Goal: Transaction & Acquisition: Obtain resource

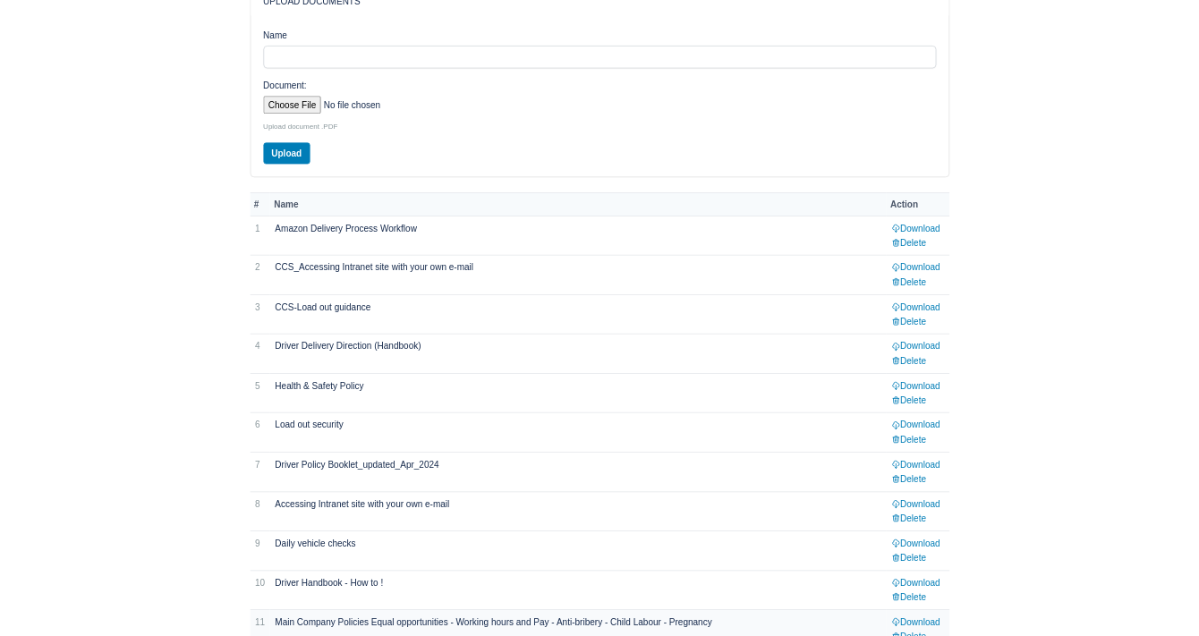
scroll to position [261, 0]
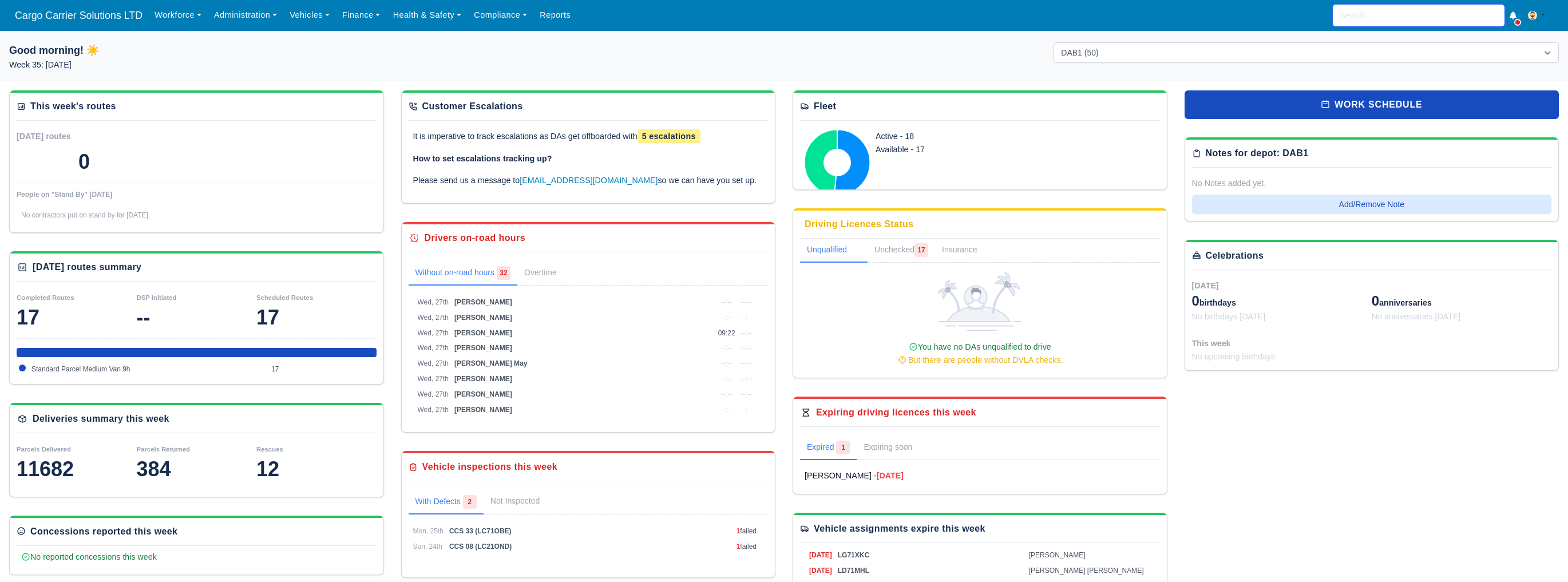
click at [1387, 17] on input "search" at bounding box center [1418, 15] width 171 height 22
type input "sarah"
type input "sarah Elizabeth Harkness"
click at [1382, 41] on link "Sarah Elizabeth Harkness Aberdeen (DPDA) - DPD Aberdeen (AB12 4ZD) Active (Sara…" at bounding box center [1418, 54] width 171 height 47
type input "[PERSON_NAME] [PERSON_NAME]"
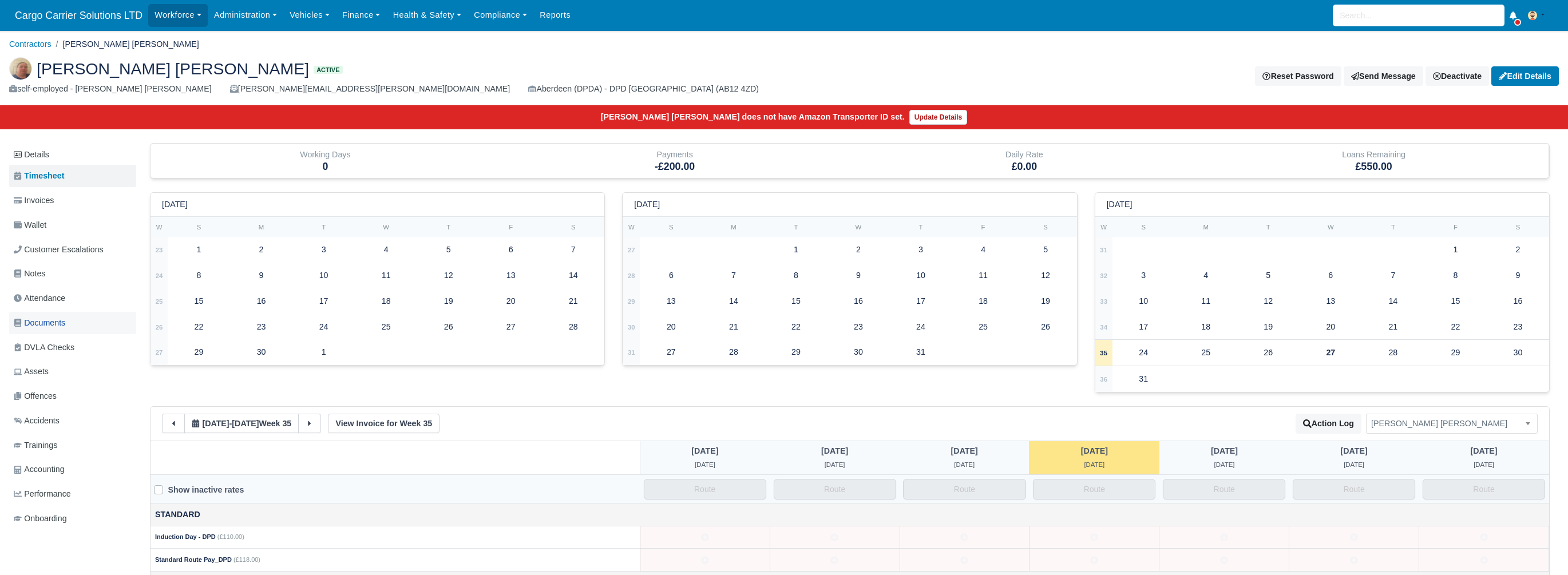
click at [41, 317] on span "Documents" at bounding box center [39, 323] width 52 height 13
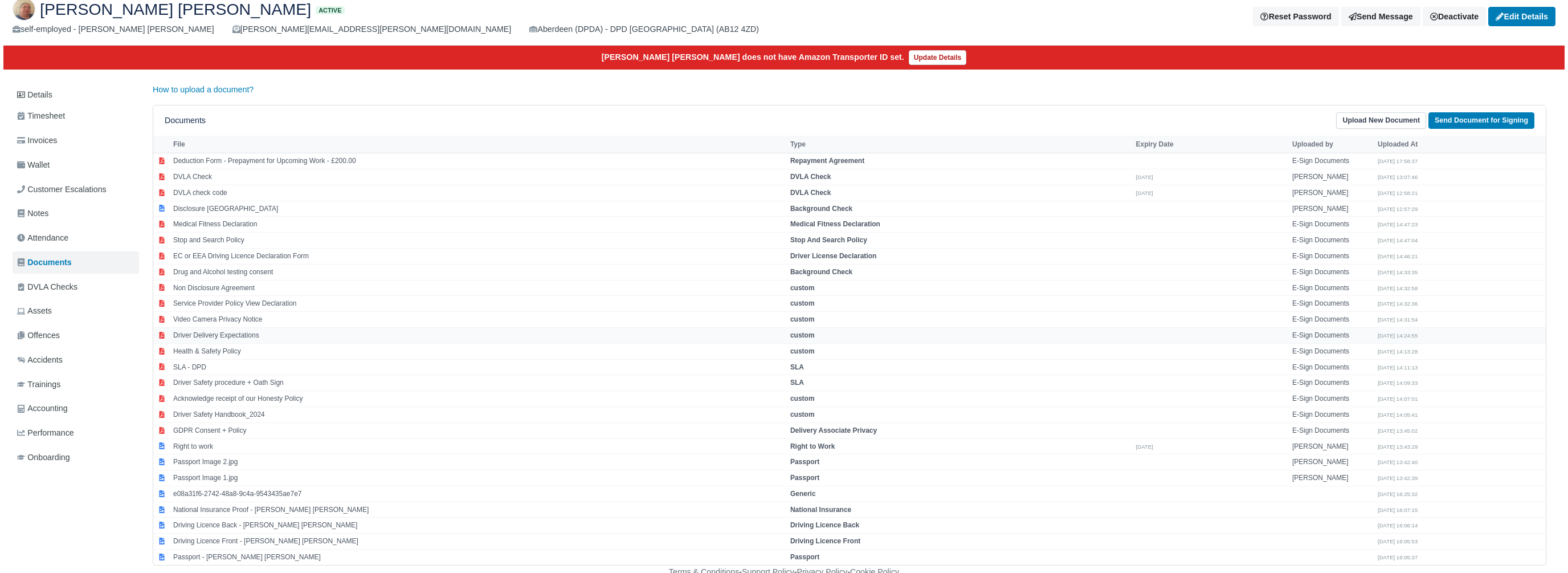
scroll to position [61, 0]
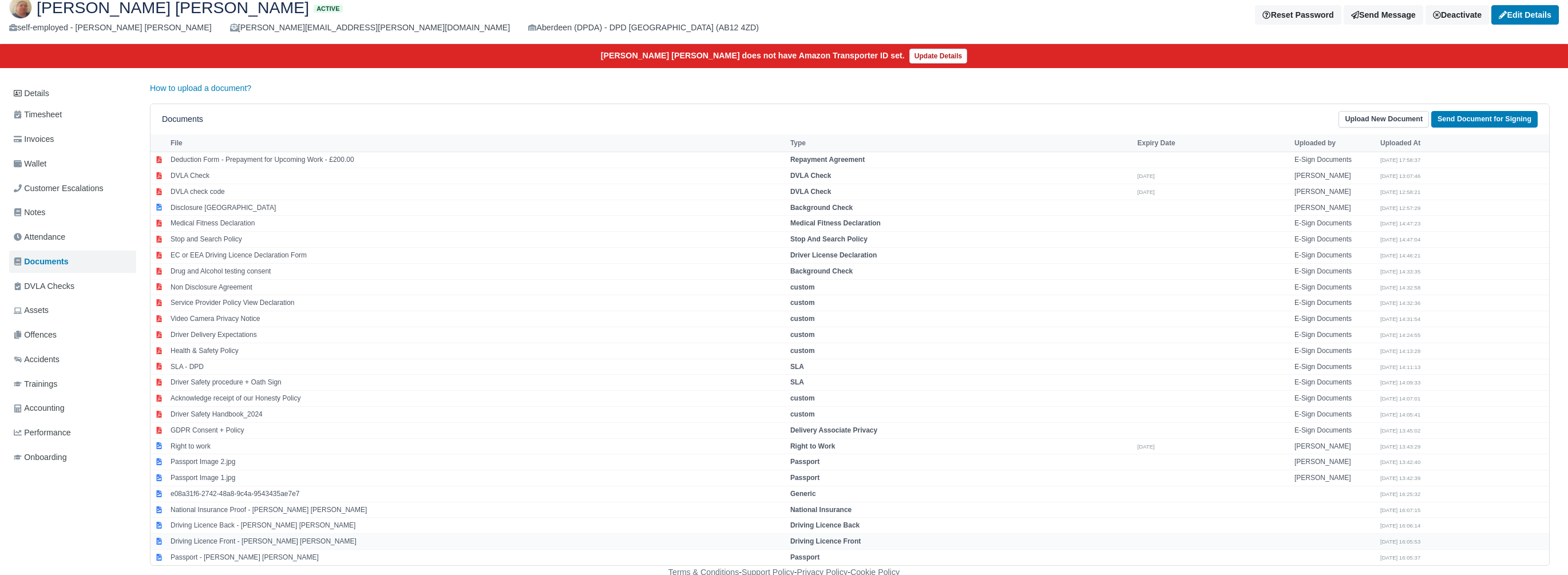
click at [231, 539] on td "Driving Licence Front - Sarah Elizabeth Harkness" at bounding box center [477, 542] width 620 height 16
select select "driving-licence-front"
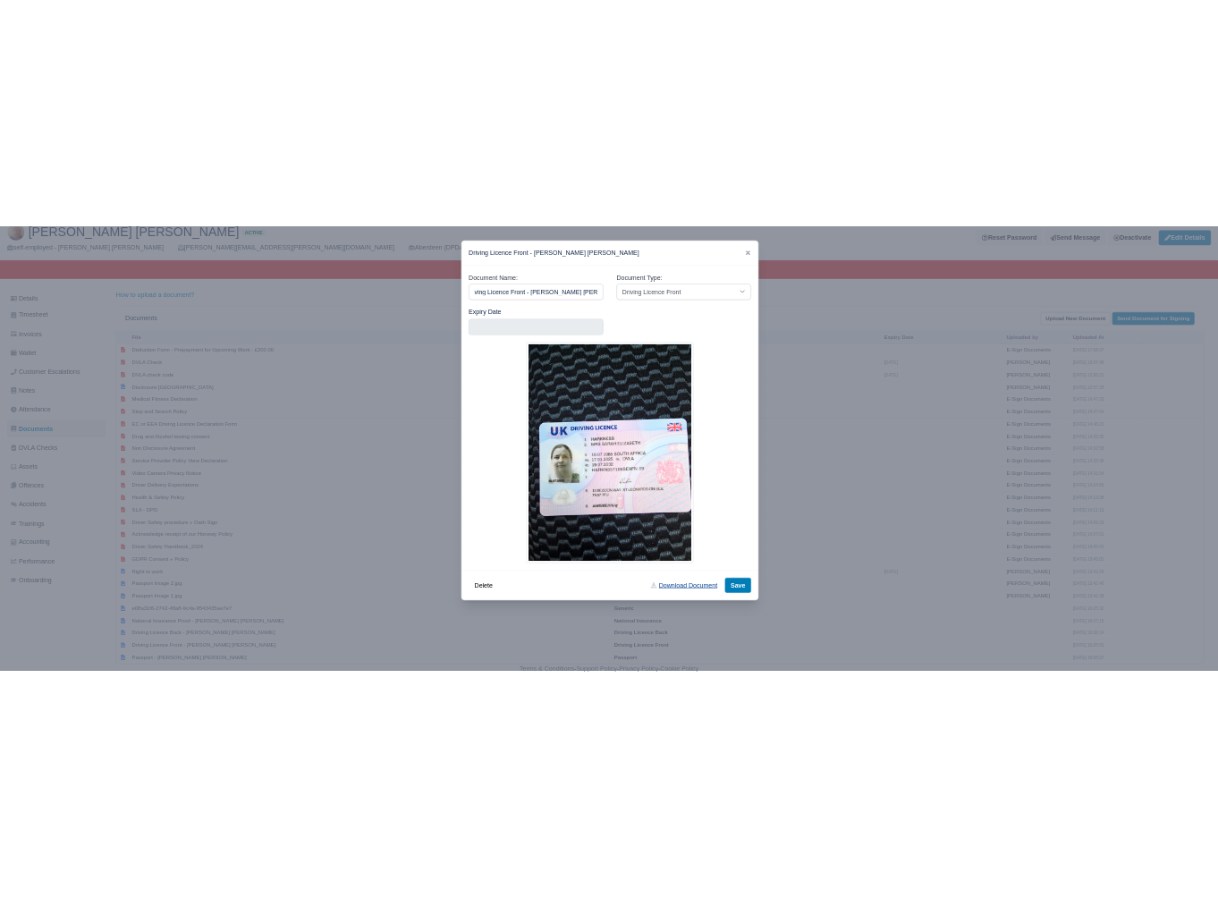
scroll to position [0, 0]
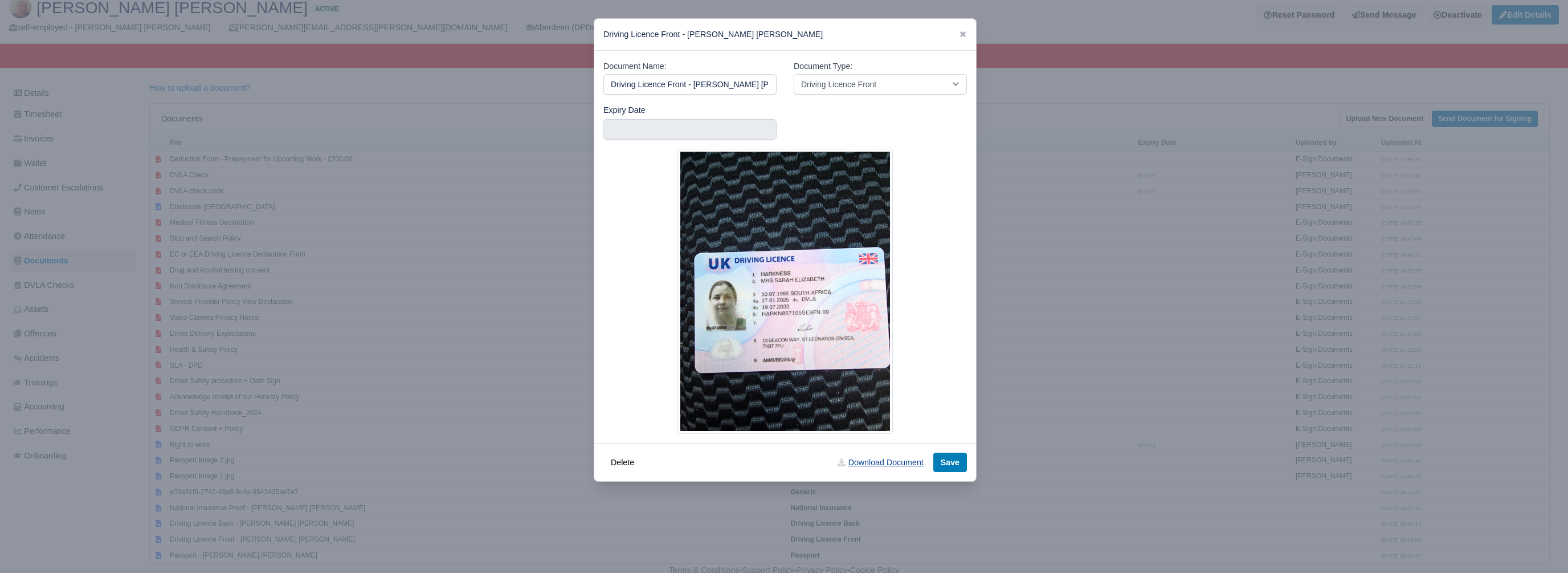
click at [889, 465] on link "Download Document" at bounding box center [880, 462] width 100 height 19
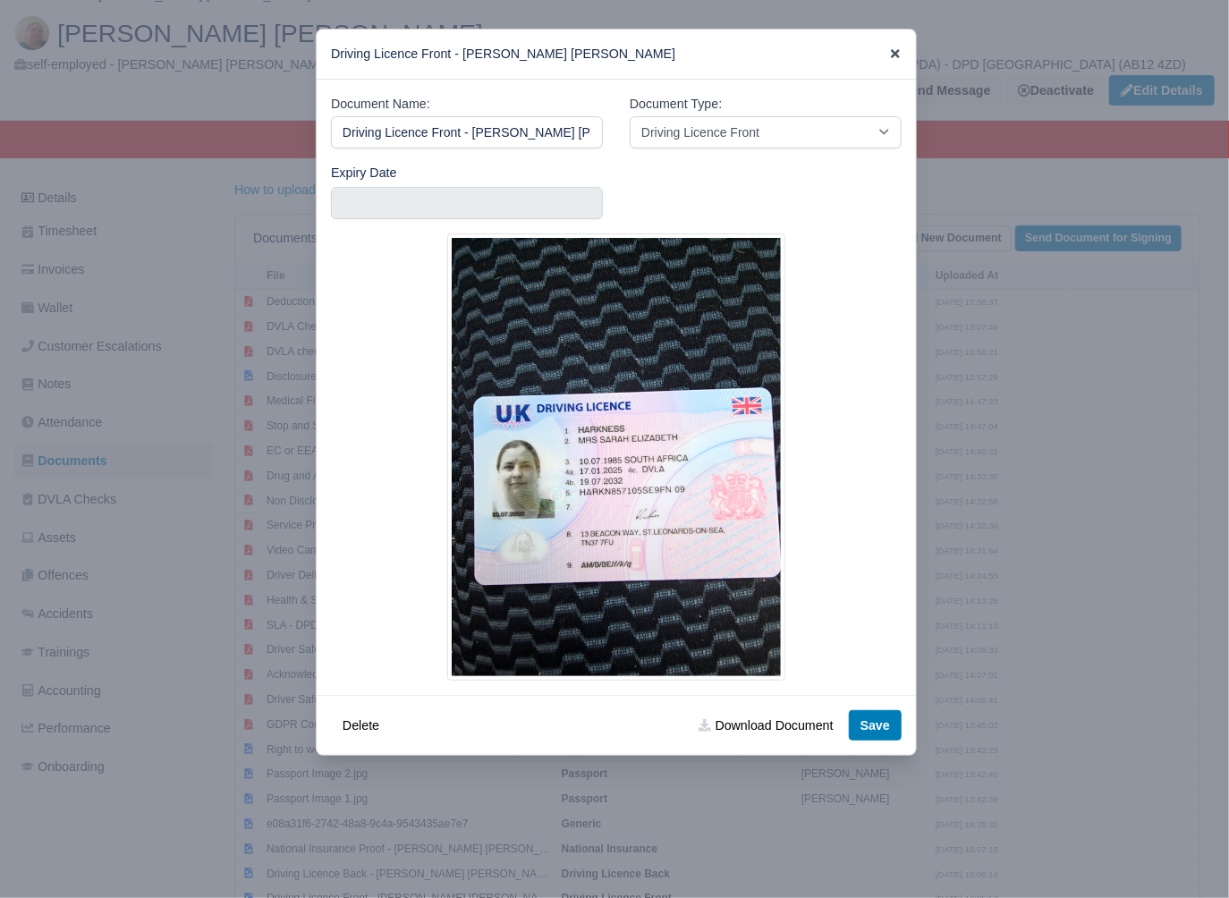
click at [889, 50] on icon at bounding box center [895, 53] width 13 height 13
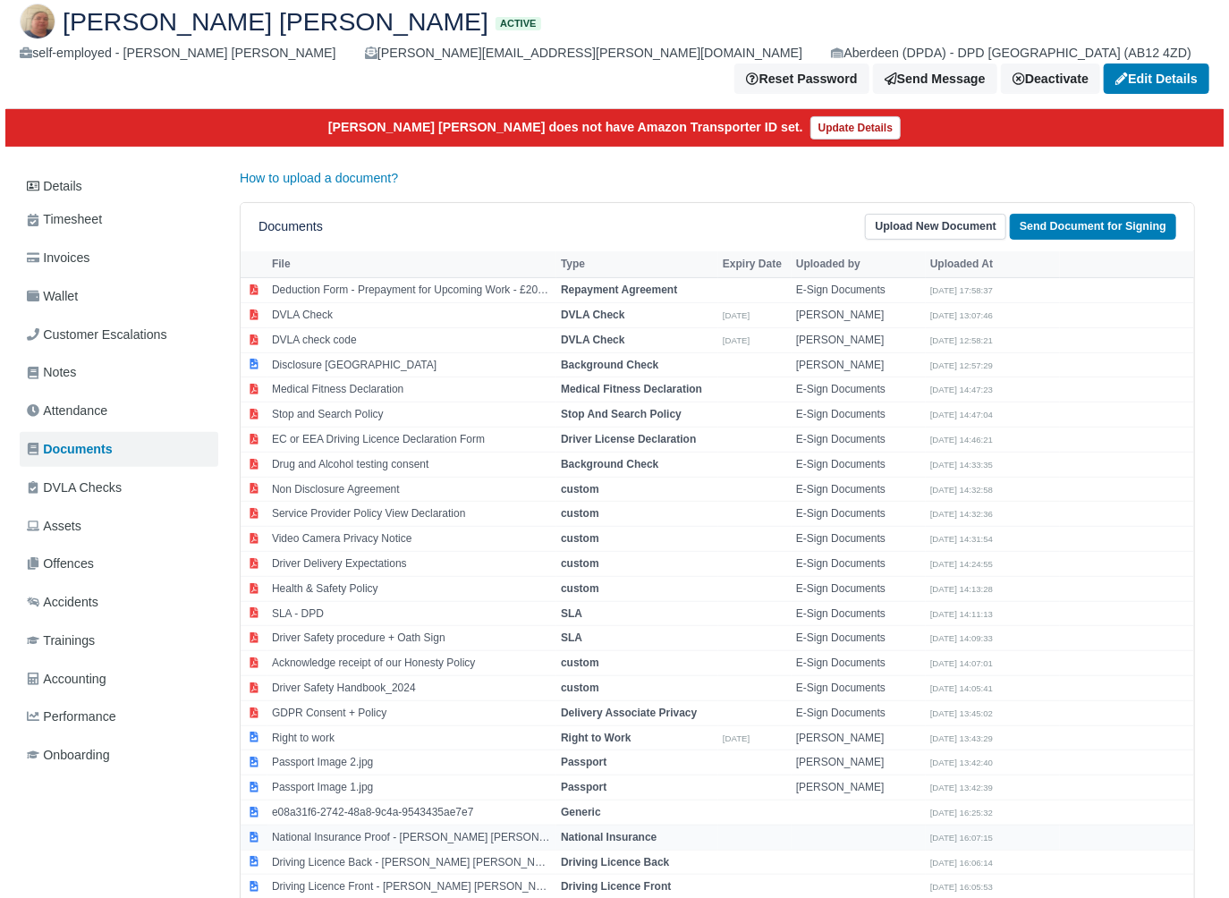
scroll to position [118, 0]
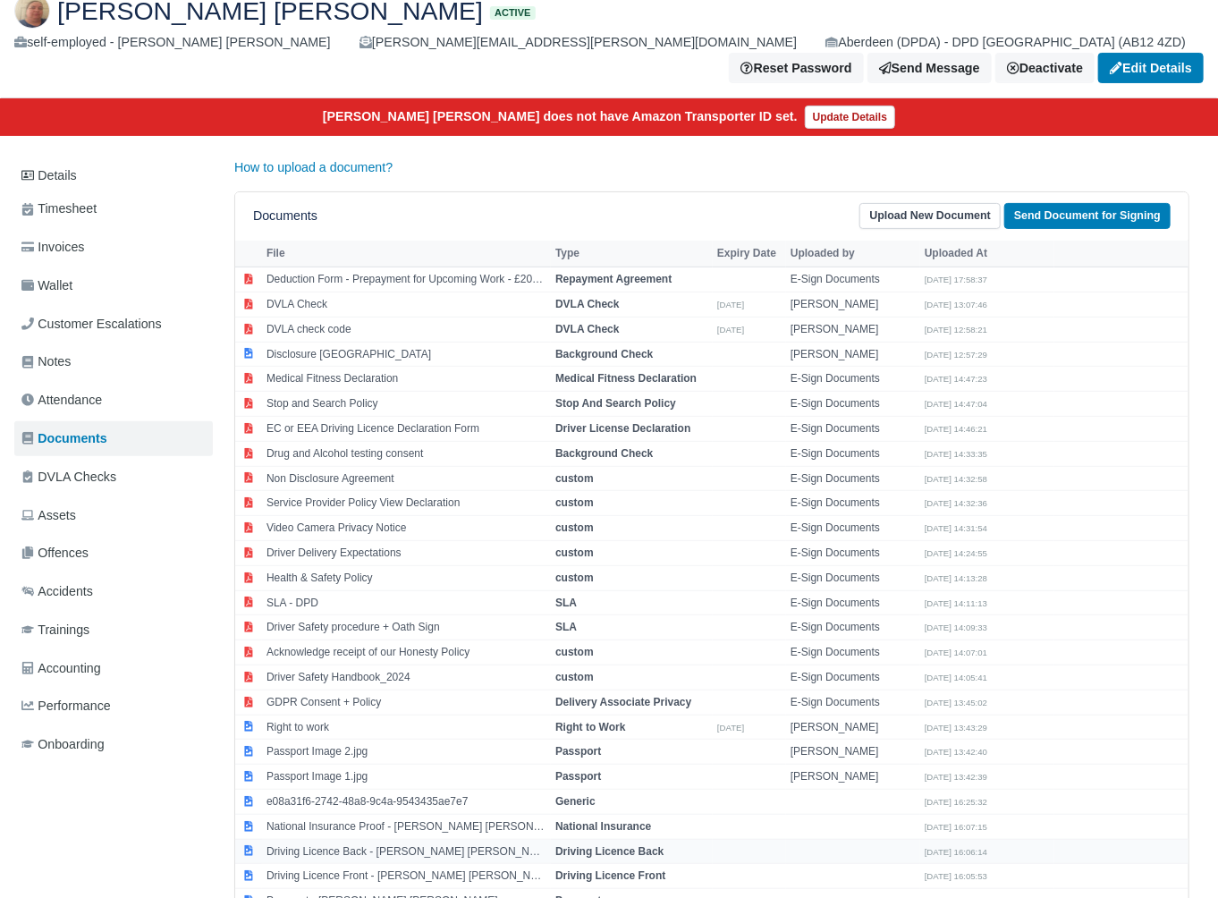
click at [585, 845] on strong "Driving Licence Back" at bounding box center [610, 851] width 108 height 13
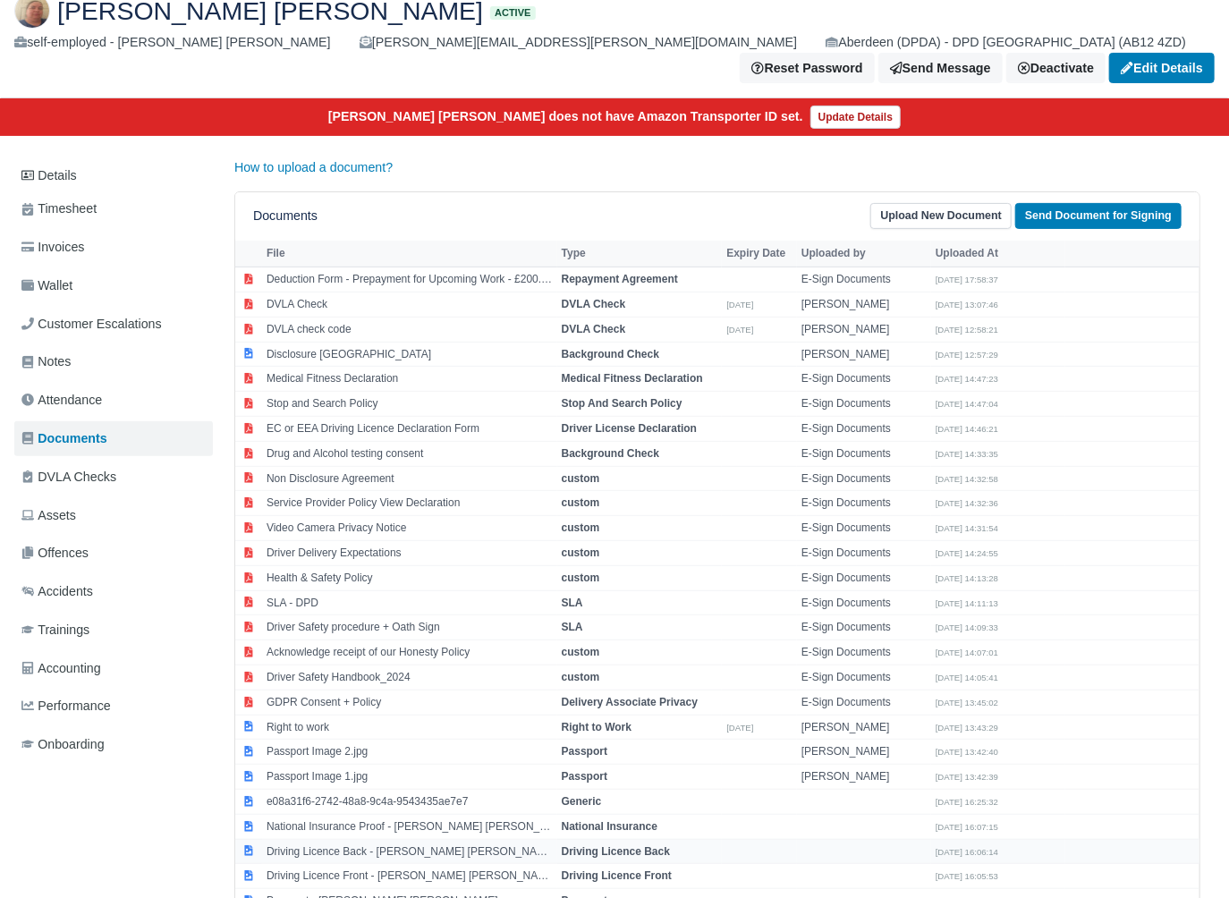
select select "driving-licence-back"
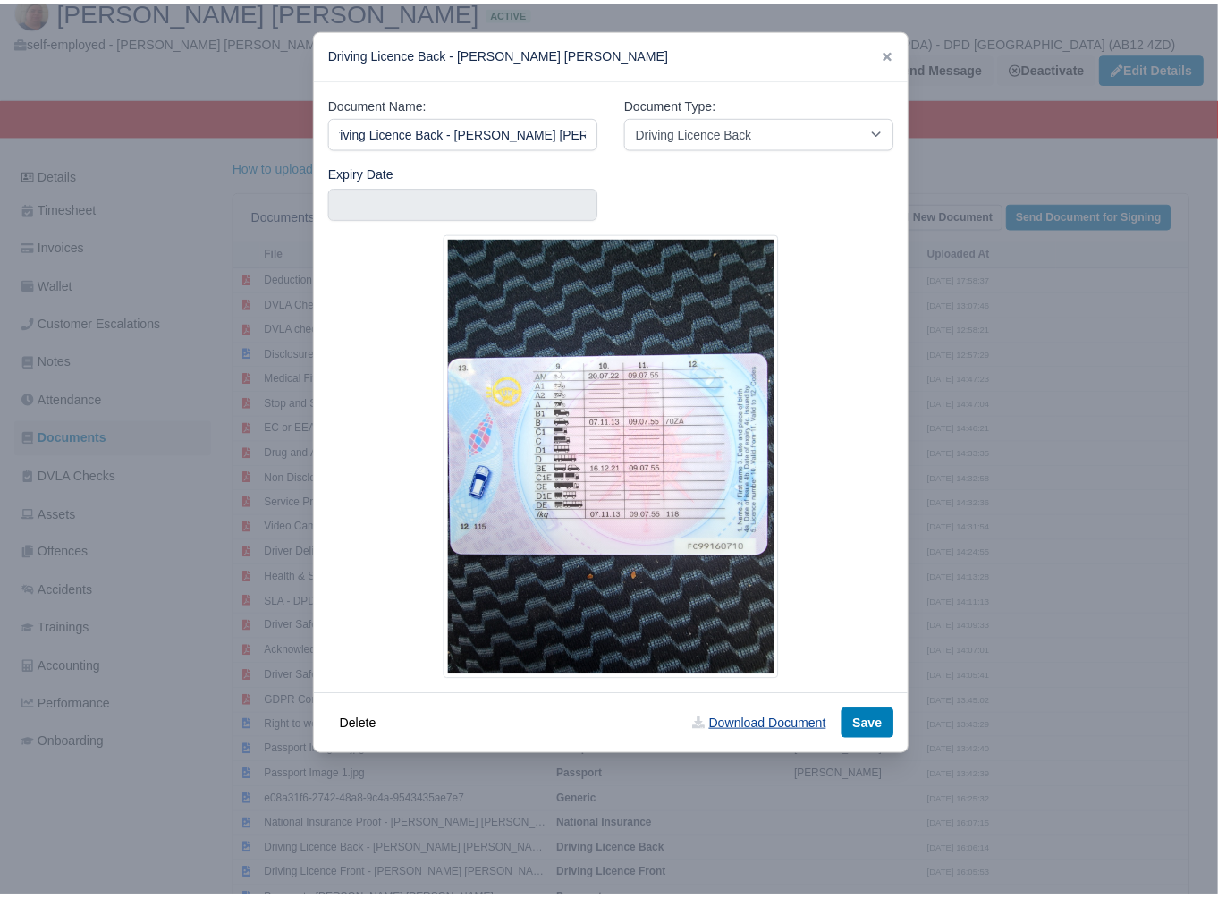
scroll to position [0, 0]
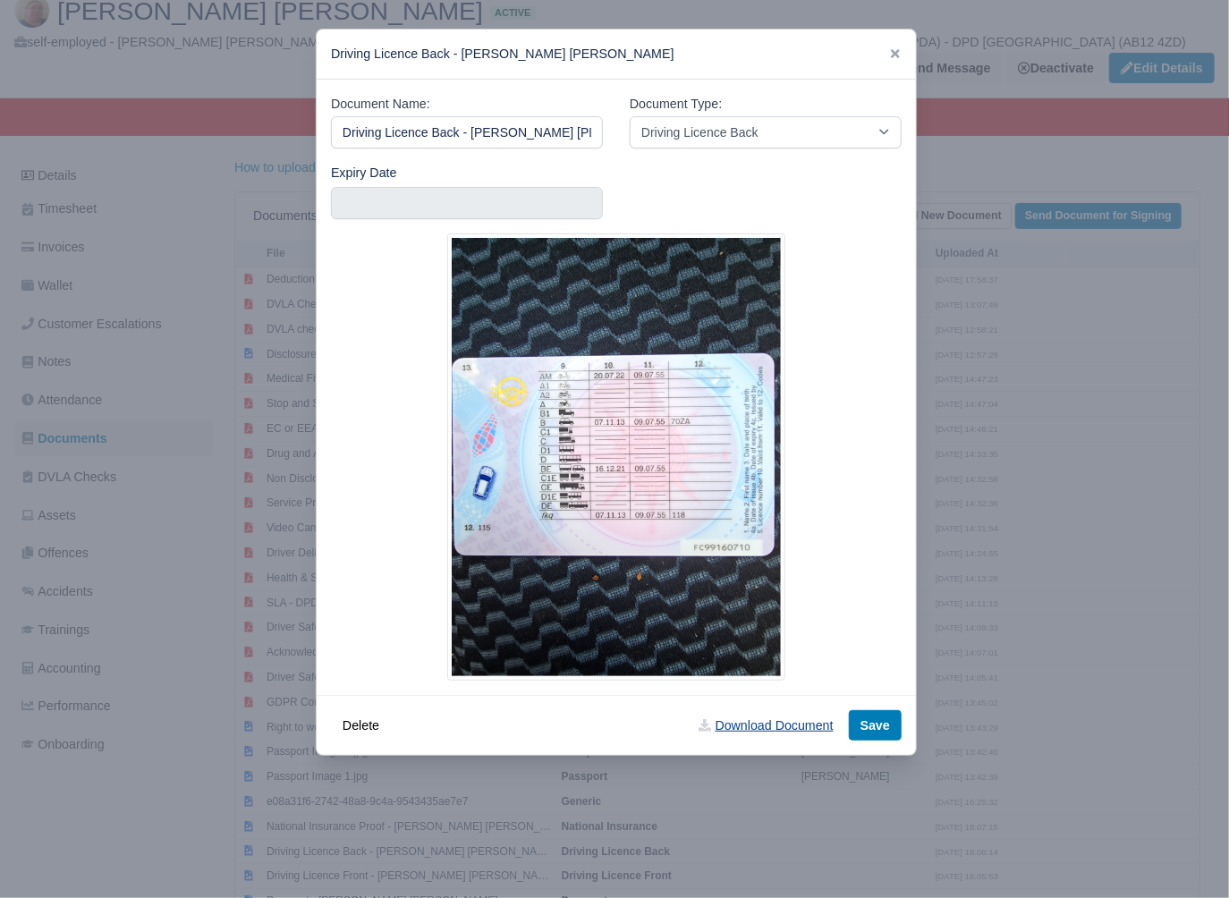
click at [776, 721] on link "Download Document" at bounding box center [765, 725] width 157 height 30
click at [891, 51] on icon at bounding box center [895, 53] width 9 height 9
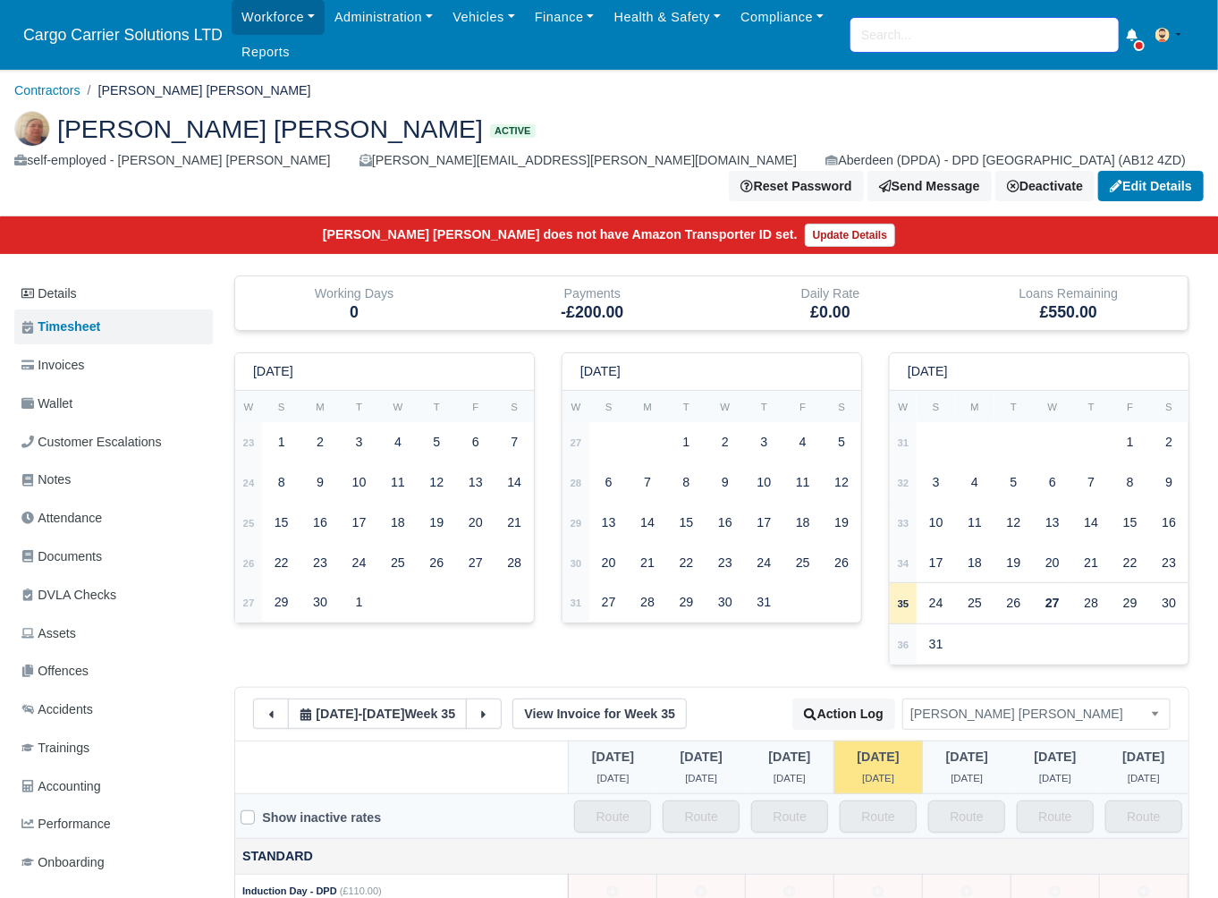
click at [940, 32] on input "search" at bounding box center [985, 35] width 268 height 34
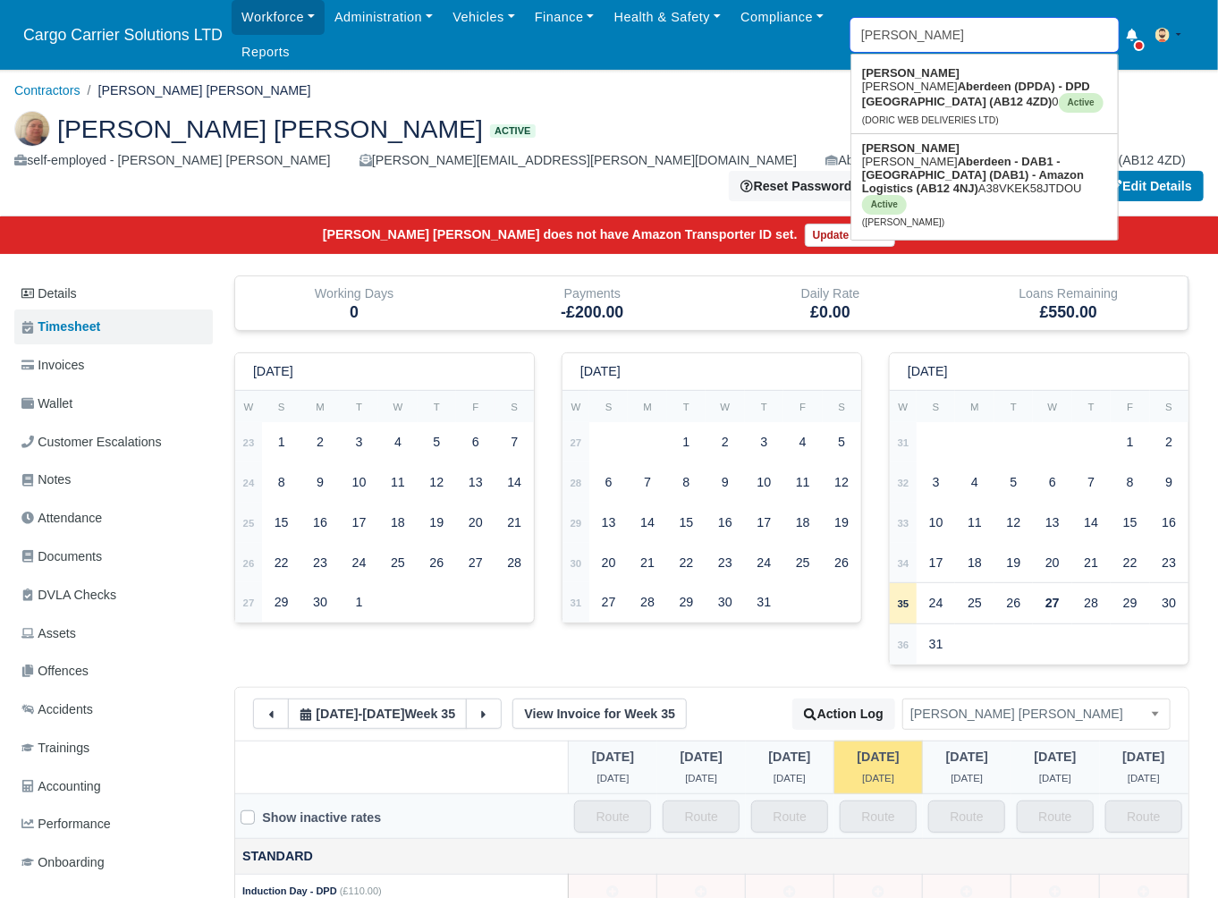
type input "[PERSON_NAME]"
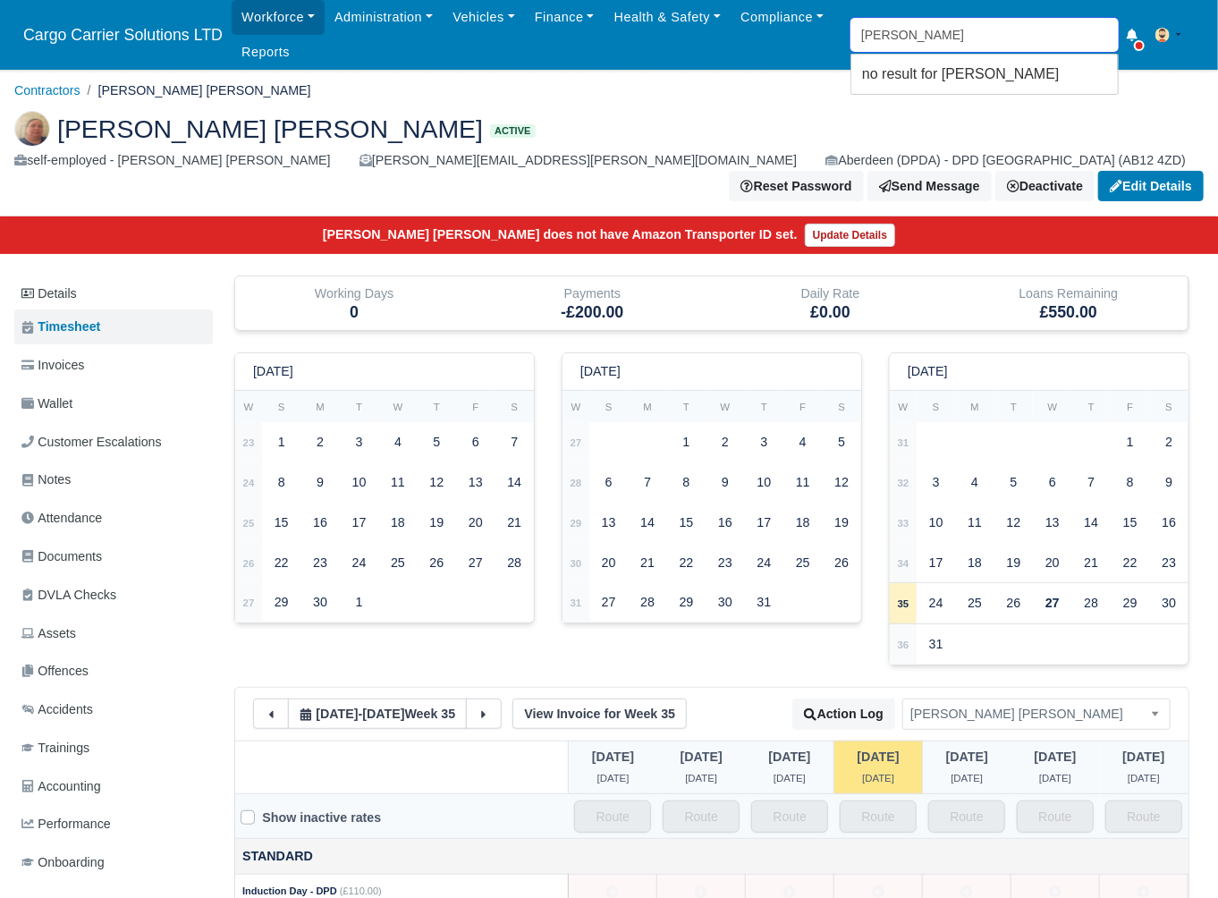
drag, startPoint x: 0, startPoint y: 0, endPoint x: 884, endPoint y: 29, distance: 884.3
click at [884, 29] on input "[PERSON_NAME]" at bounding box center [985, 35] width 268 height 34
type input "[PERSON_NAME]"
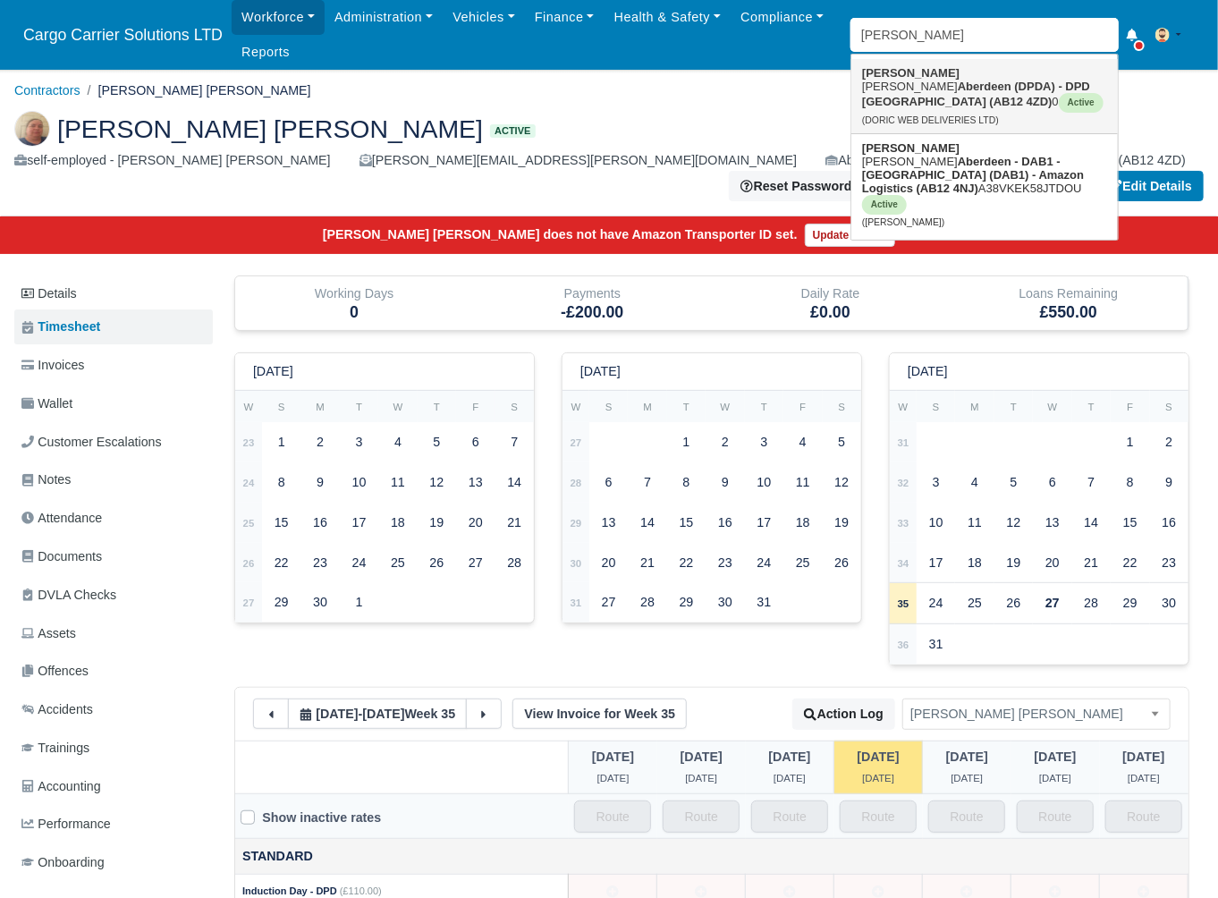
click at [931, 81] on strong "Aberdeen (DPDA) - DPD [GEOGRAPHIC_DATA] (AB12 4ZD)" at bounding box center [976, 94] width 228 height 29
type input "[PERSON_NAME]"
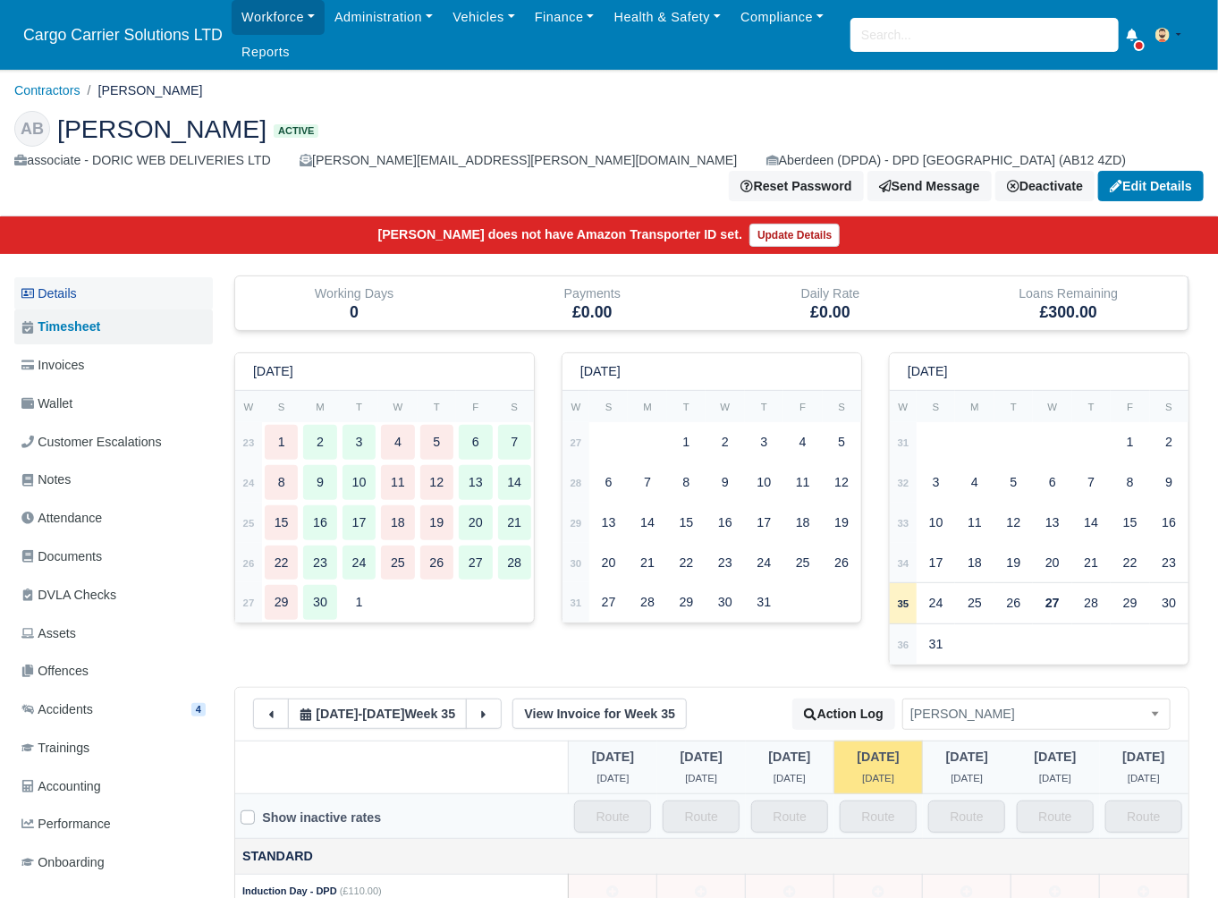
click at [79, 277] on link "Details" at bounding box center [113, 293] width 199 height 33
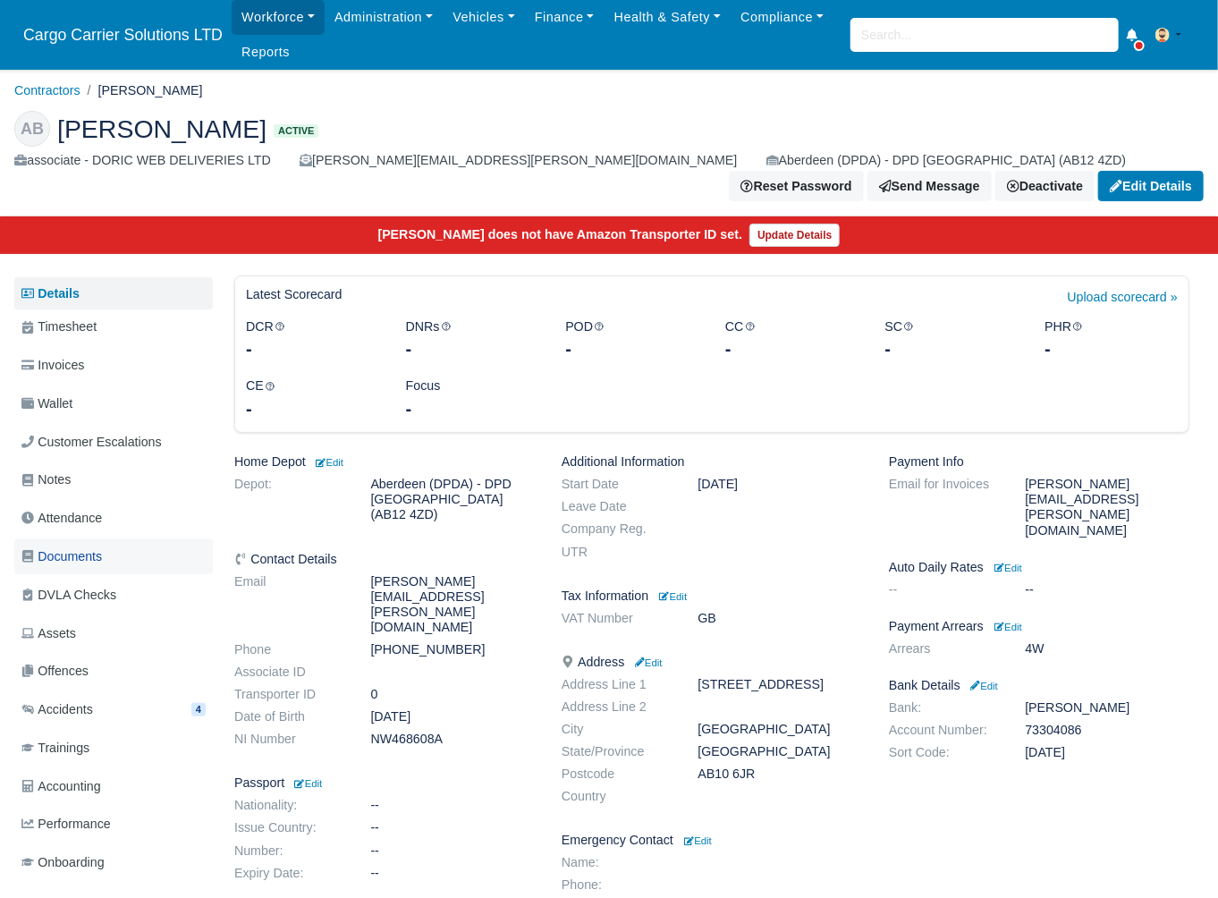
click at [66, 539] on link "Documents" at bounding box center [113, 556] width 199 height 35
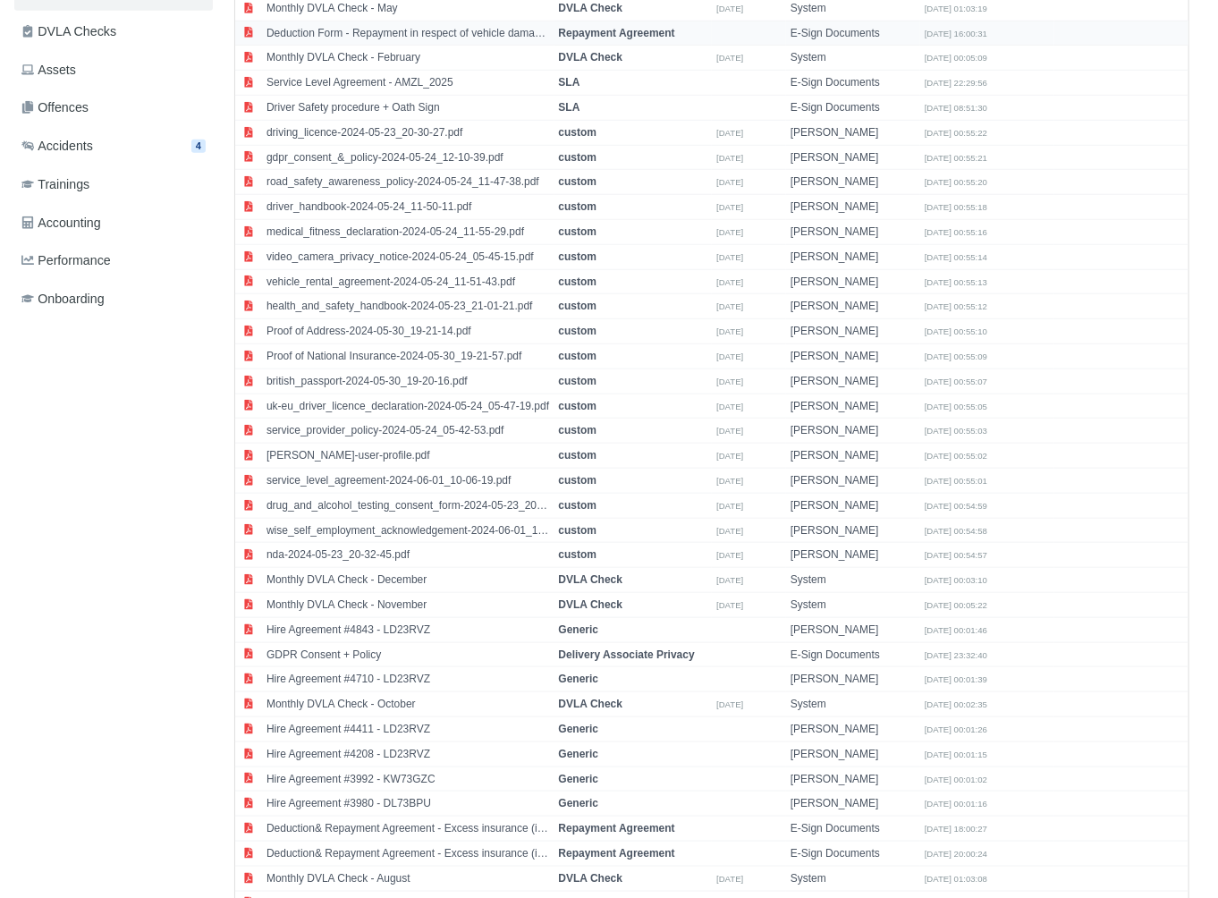
scroll to position [587, 0]
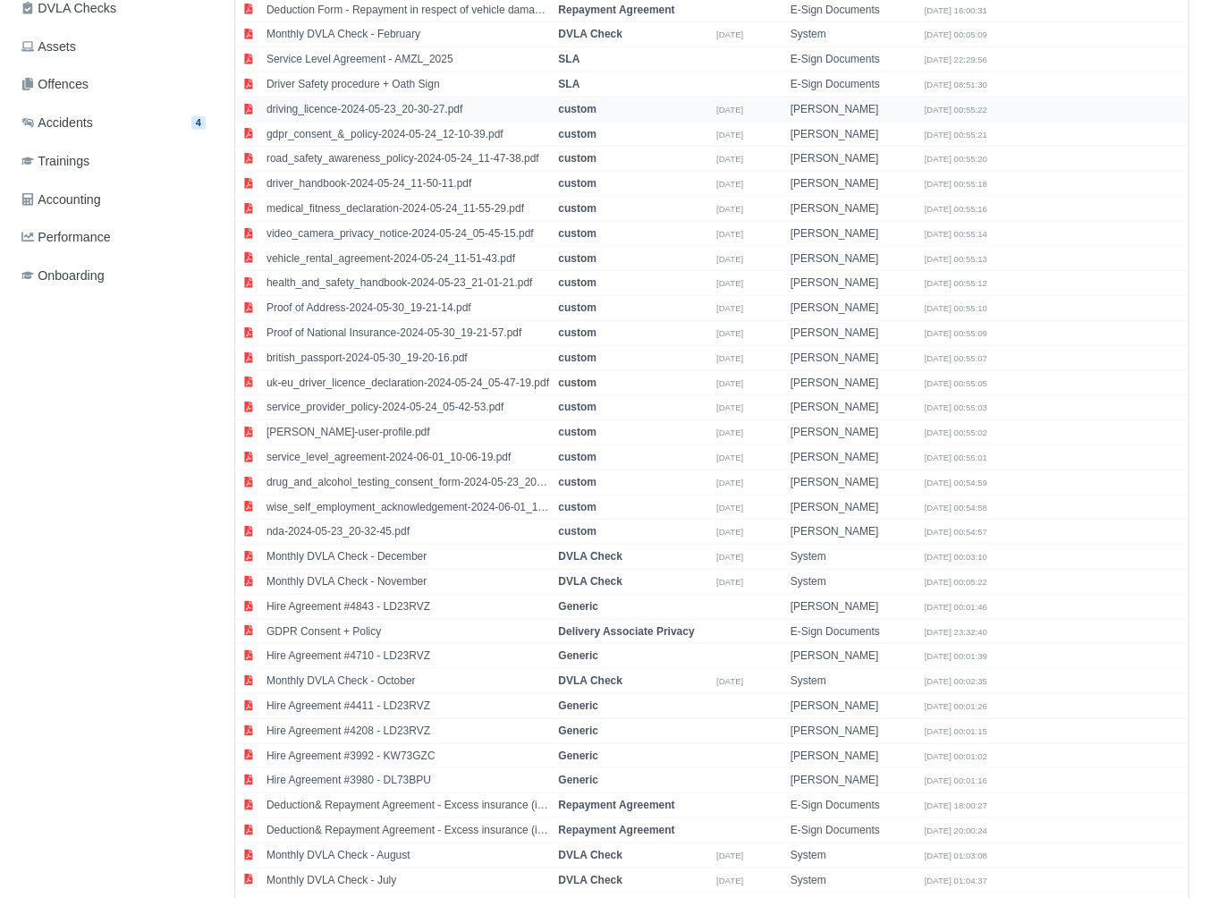
click at [432, 97] on td "driving_licence-2024-05-23_20-30-27.pdf" at bounding box center [408, 109] width 293 height 25
select select "custom"
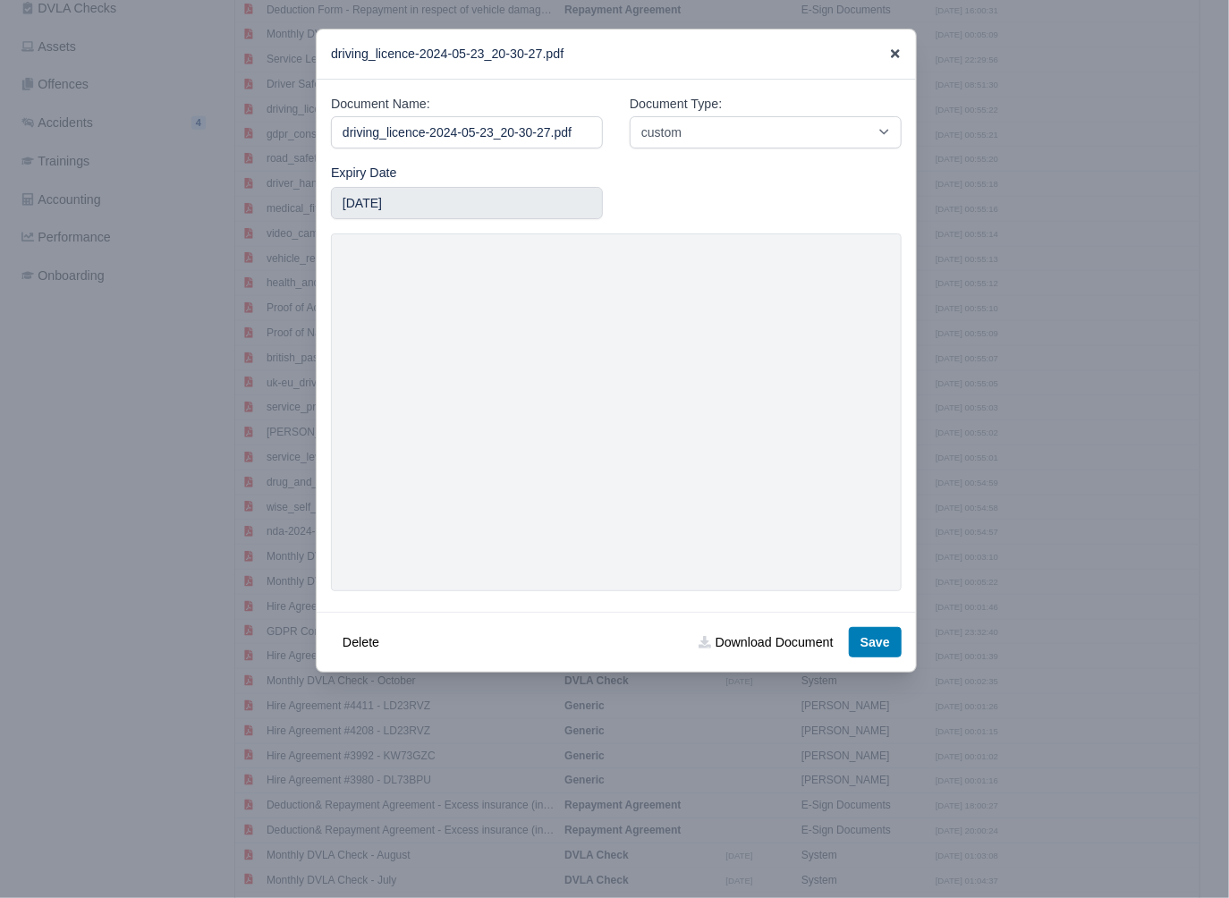
click at [895, 55] on icon at bounding box center [895, 53] width 13 height 13
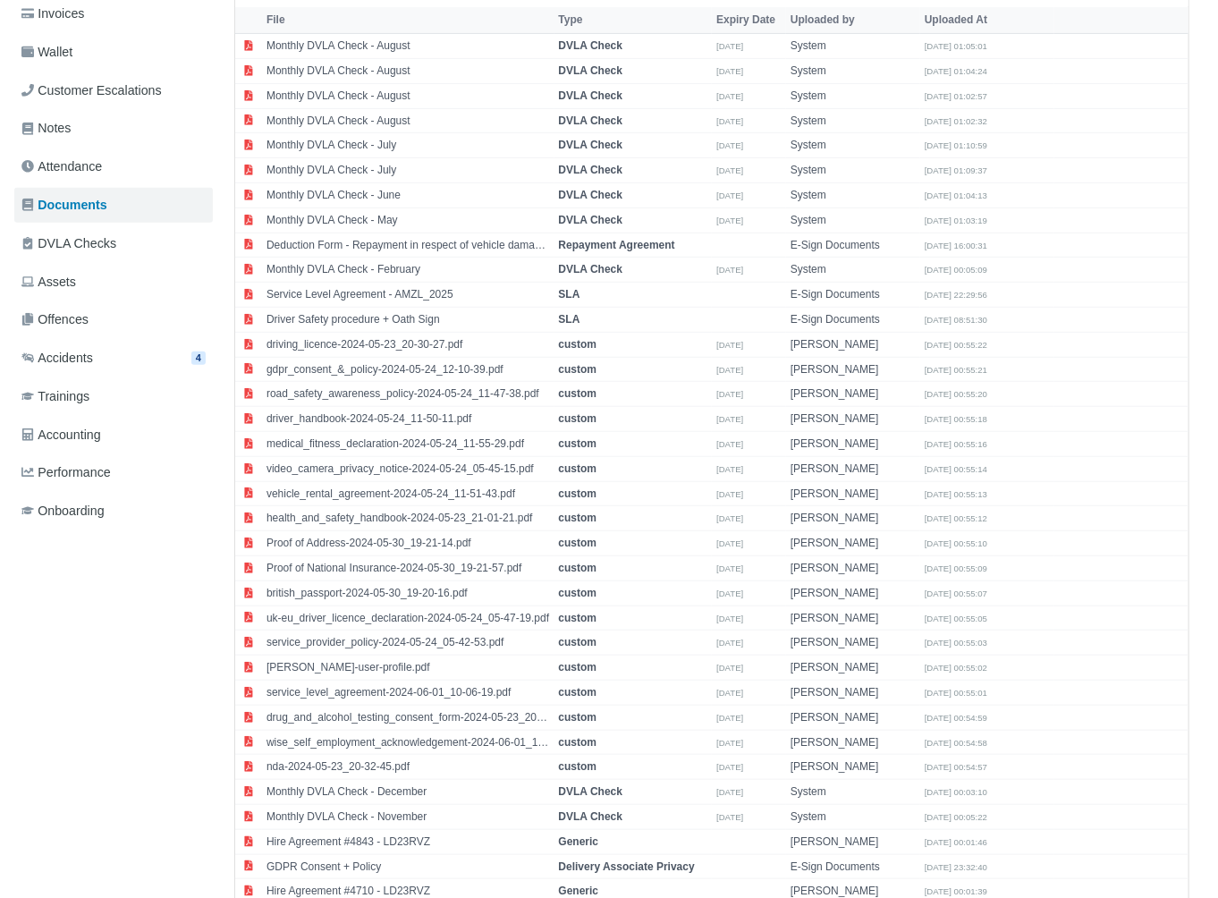
scroll to position [0, 0]
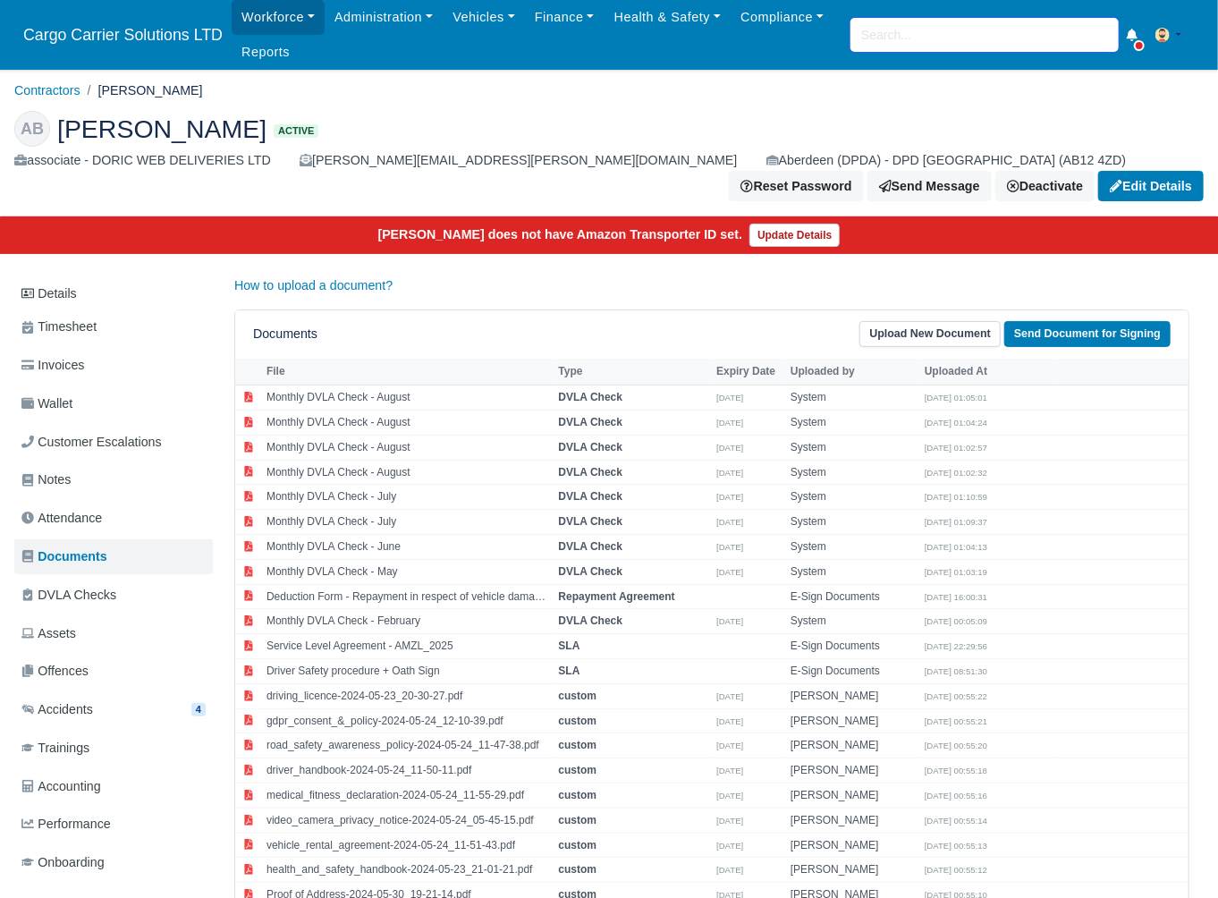
click at [908, 38] on input "search" at bounding box center [985, 35] width 268 height 34
type input "dru"
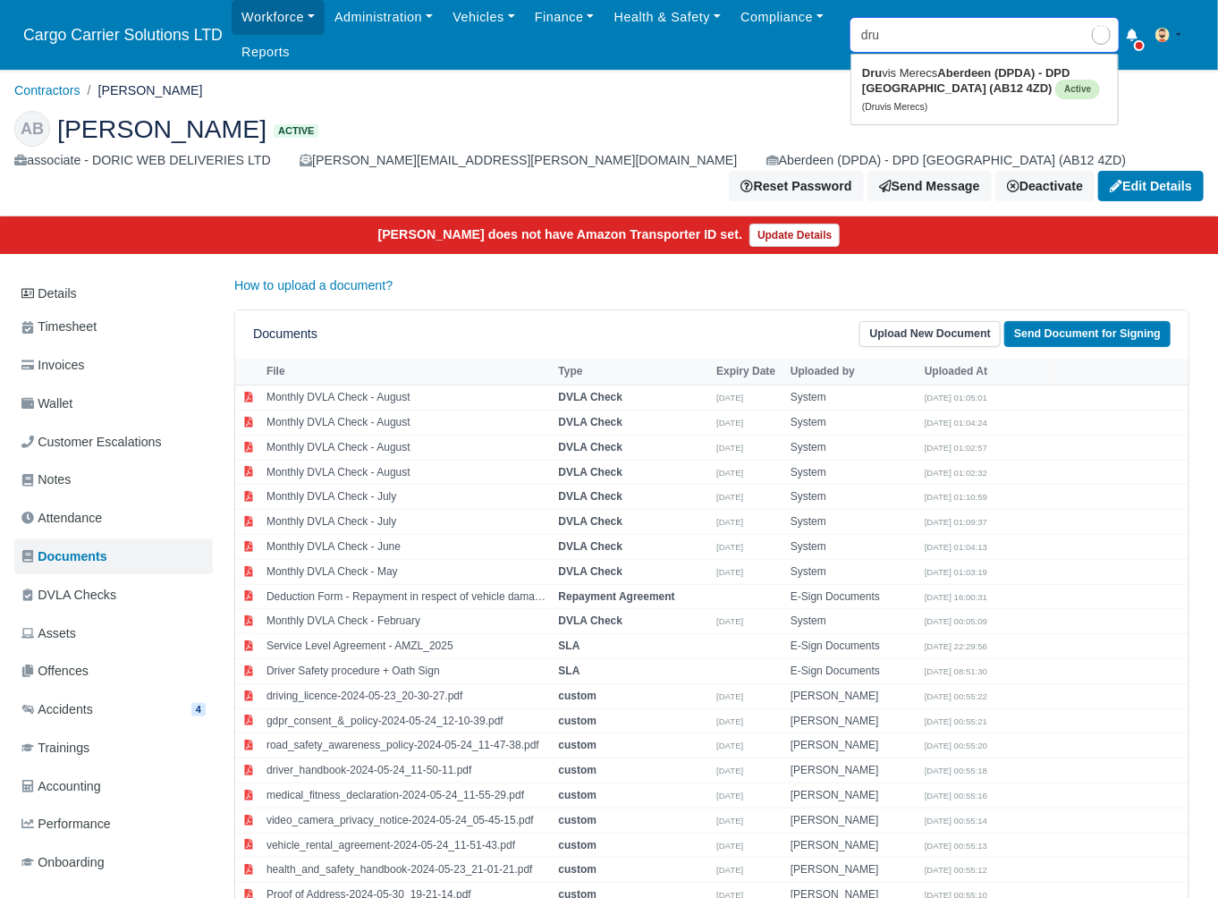
type input "druvis Merecs"
type input "druv"
type input "druvis Merecs"
click at [913, 79] on link "Druv is Merecs Aberdeen (DPDA) - DPD Aberdeen (AB12 4ZD) Active (Druvis Merecs)" at bounding box center [985, 89] width 267 height 61
type input "Druvis Merecs"
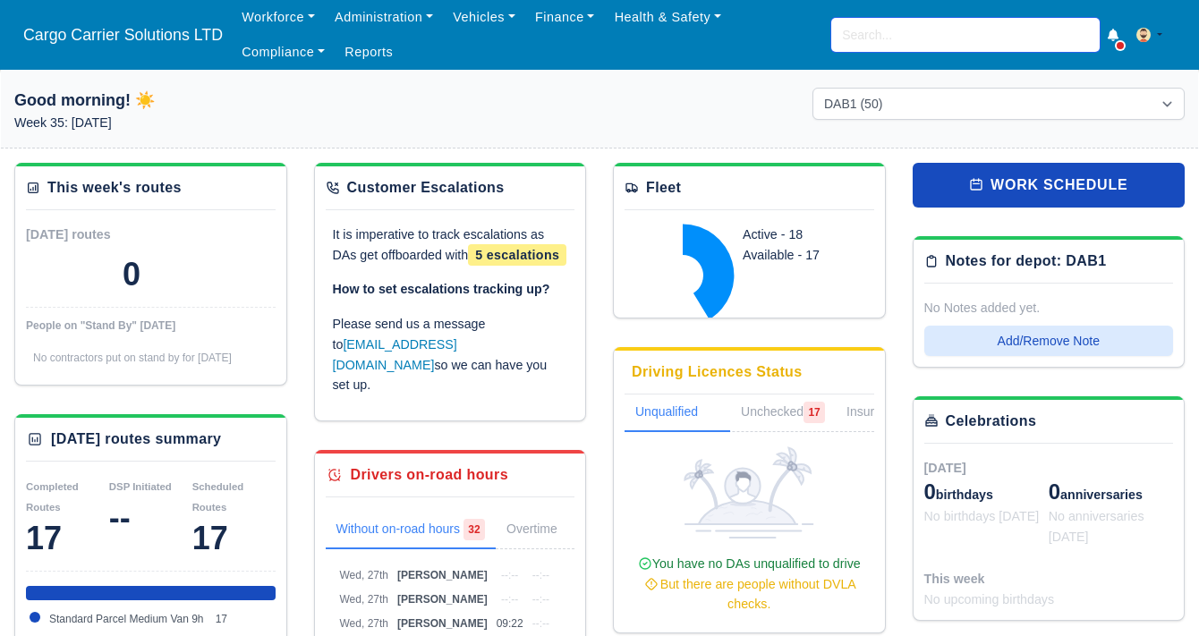
click at [916, 38] on input "search" at bounding box center [965, 35] width 268 height 34
type input "sara"
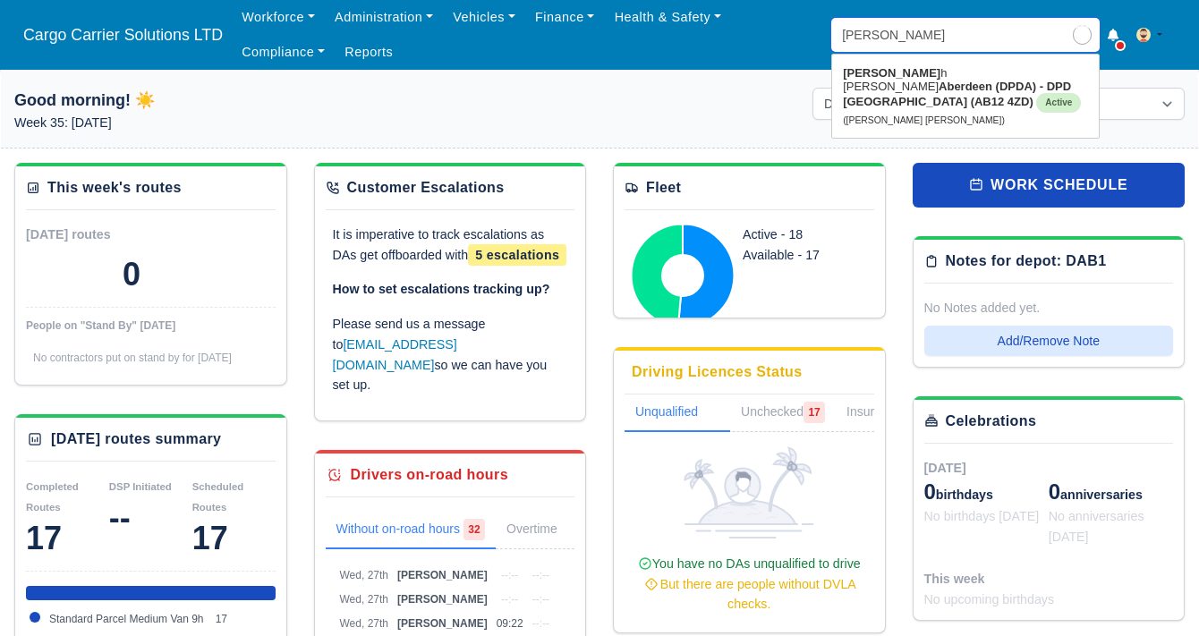
type input "sarah Elizabeth Harkness"
click at [904, 82] on strong "Aberdeen (DPDA) - DPD [GEOGRAPHIC_DATA] (AB12 4ZD)" at bounding box center [957, 94] width 228 height 29
type input "[PERSON_NAME] [PERSON_NAME]"
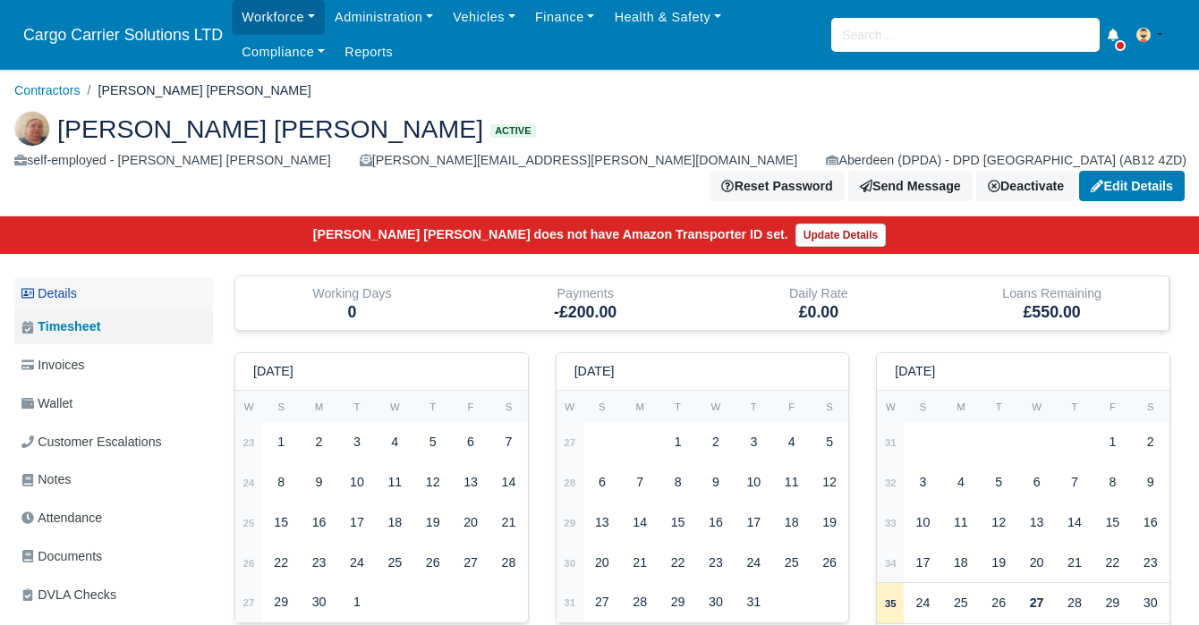
click at [91, 277] on link "Details" at bounding box center [113, 293] width 199 height 33
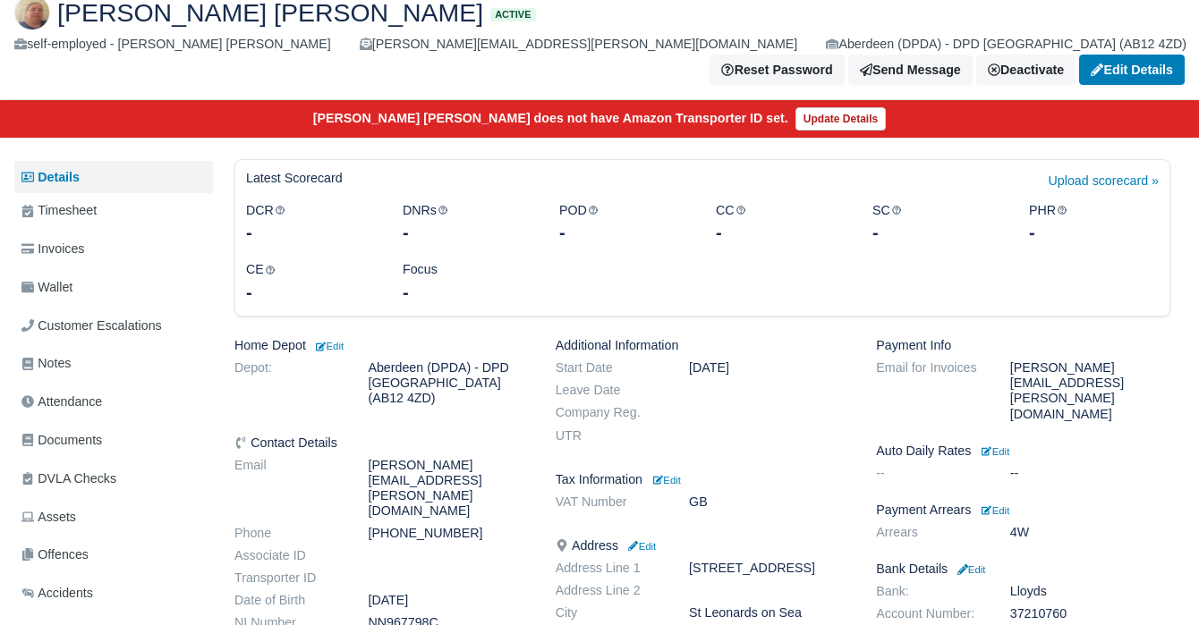
scroll to position [119, 0]
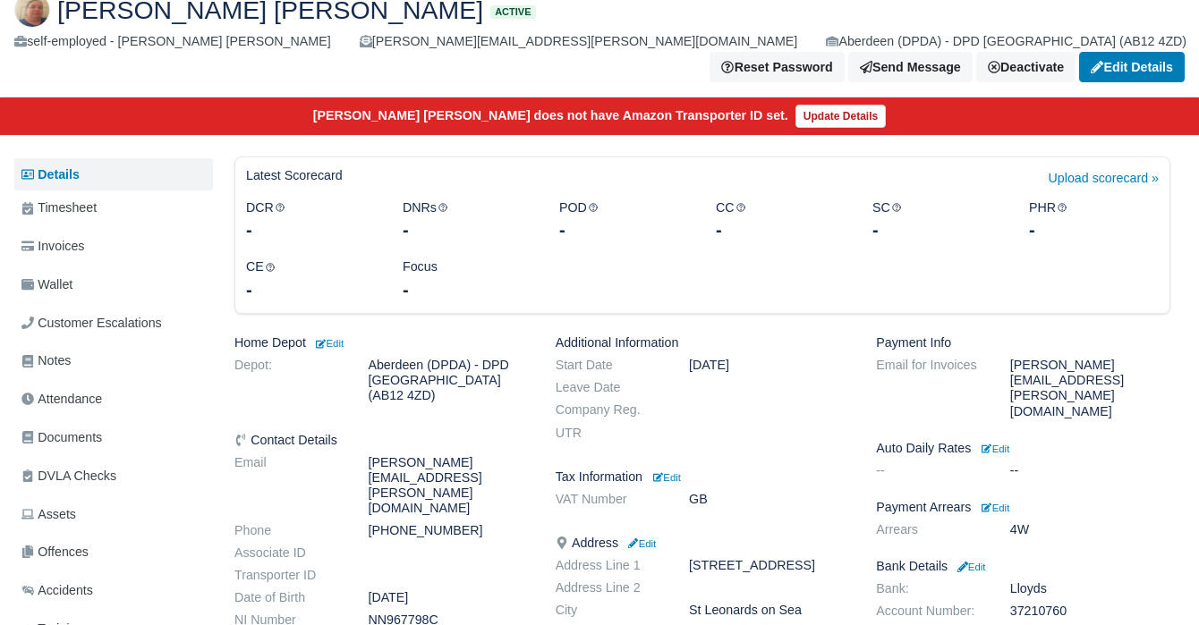
click at [412, 523] on dd "+447440534469" at bounding box center [447, 530] width 187 height 15
copy dl "+447440534469"
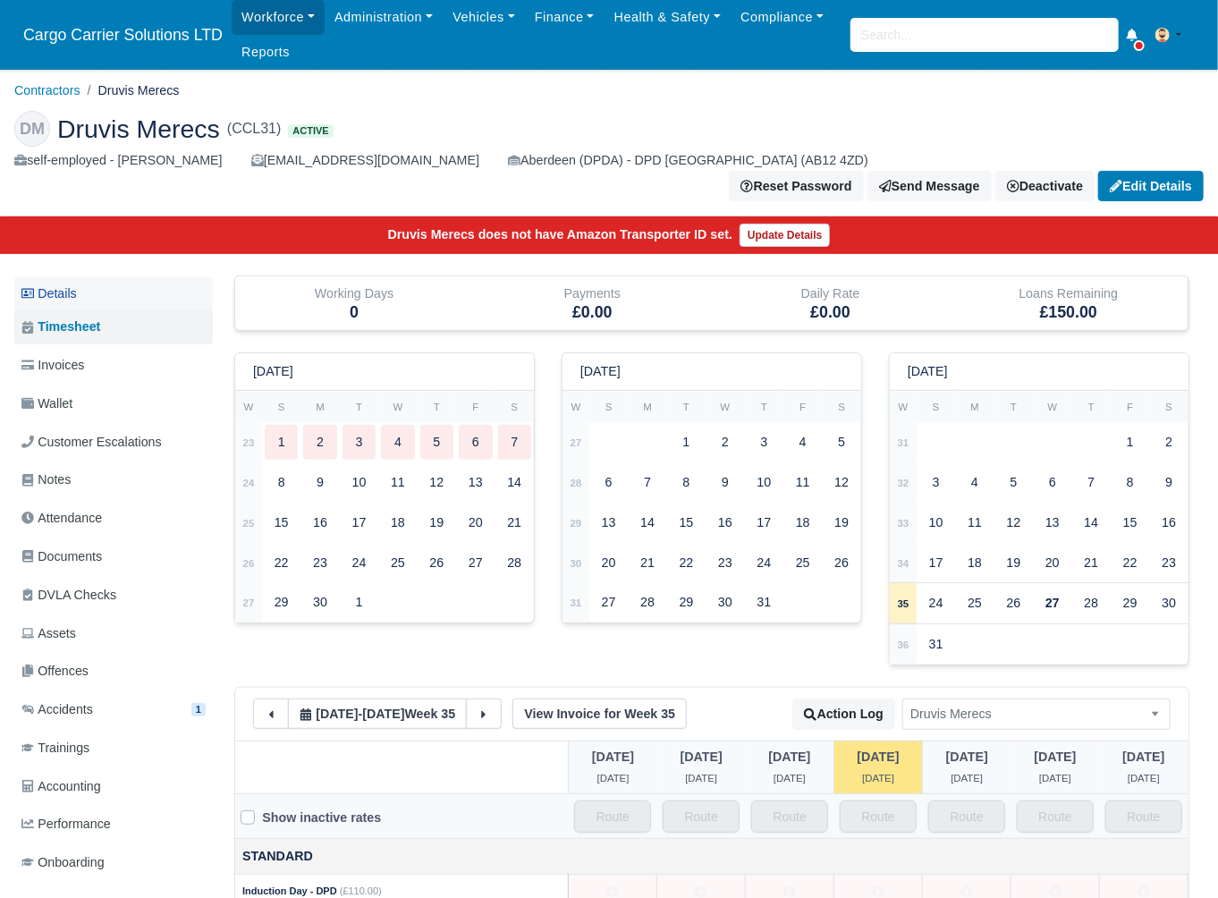
click at [108, 277] on link "Details" at bounding box center [113, 293] width 199 height 33
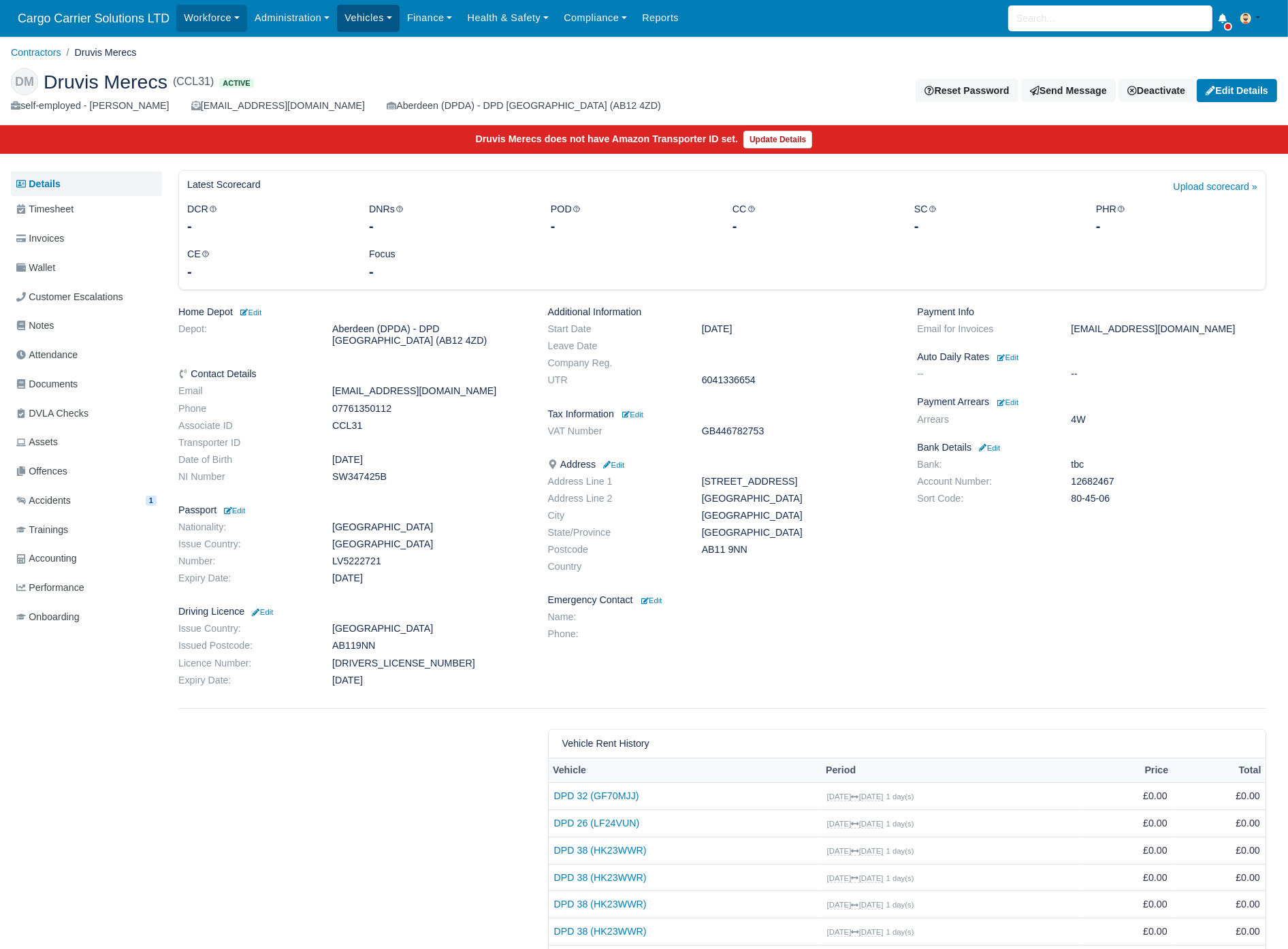
click at [348, 27] on link "Vehicles" at bounding box center [368, 18] width 62 height 27
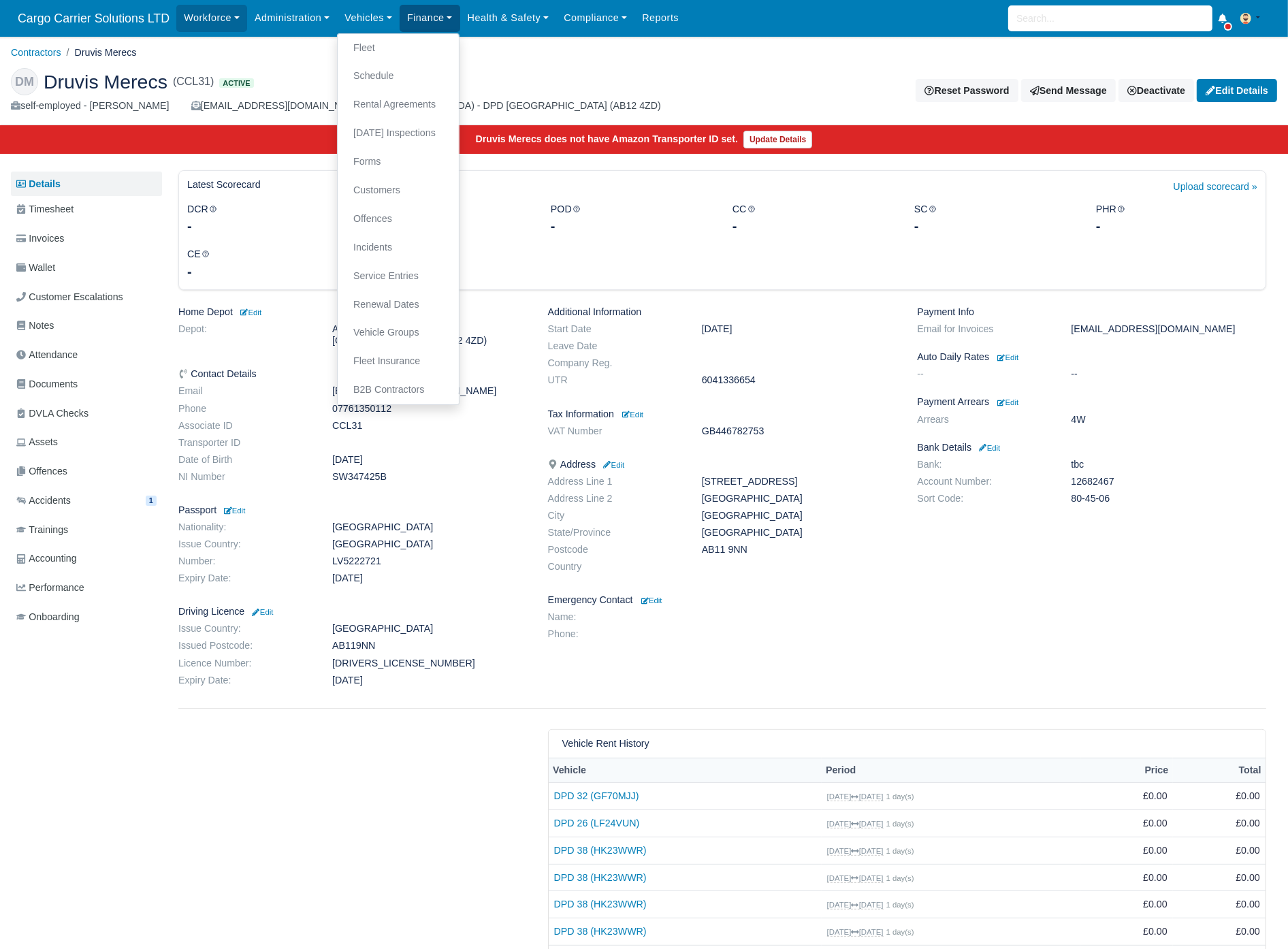
click at [436, 16] on link "Finance" at bounding box center [430, 18] width 61 height 27
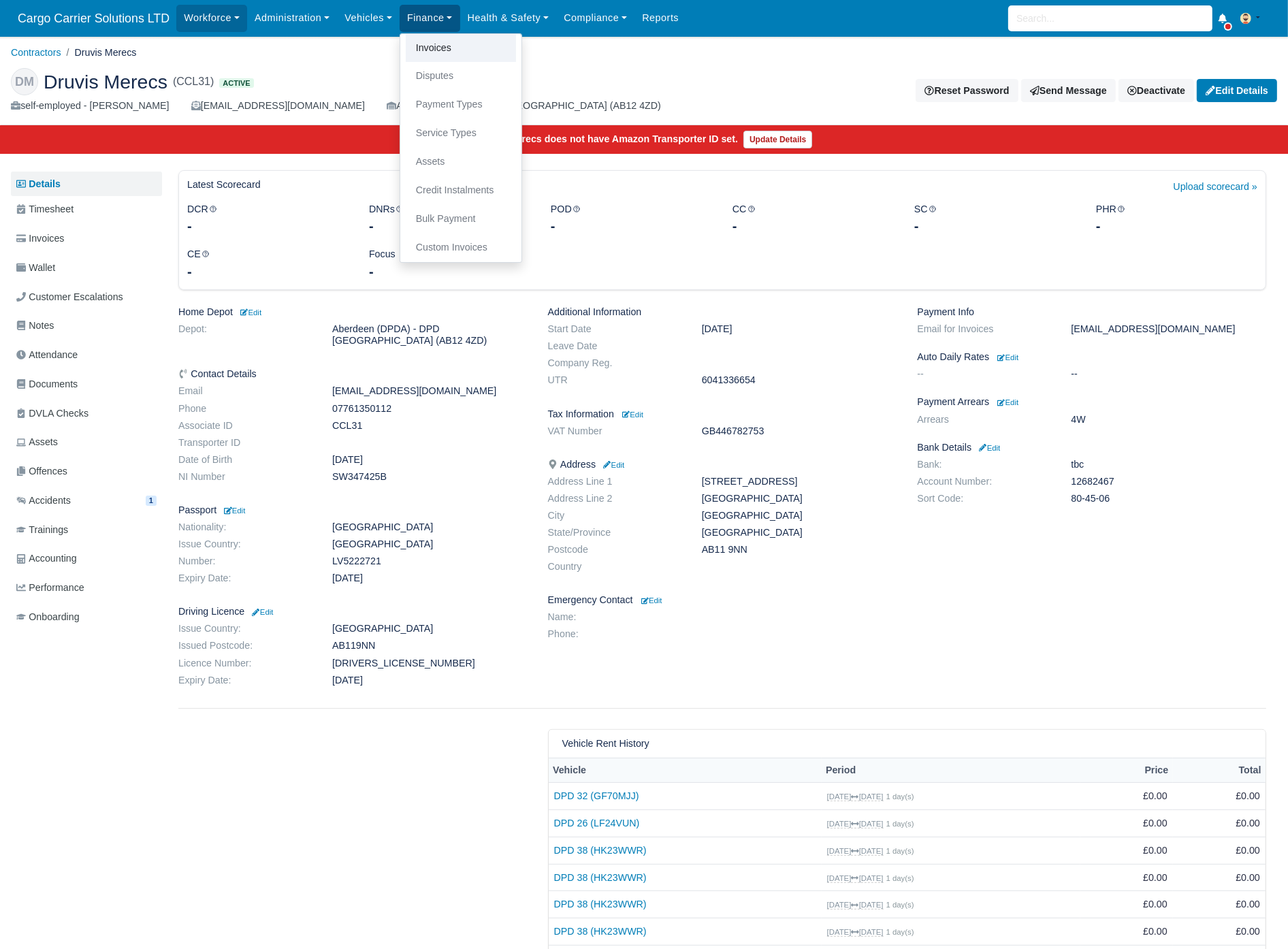
click at [434, 42] on link "Invoices" at bounding box center [460, 49] width 110 height 29
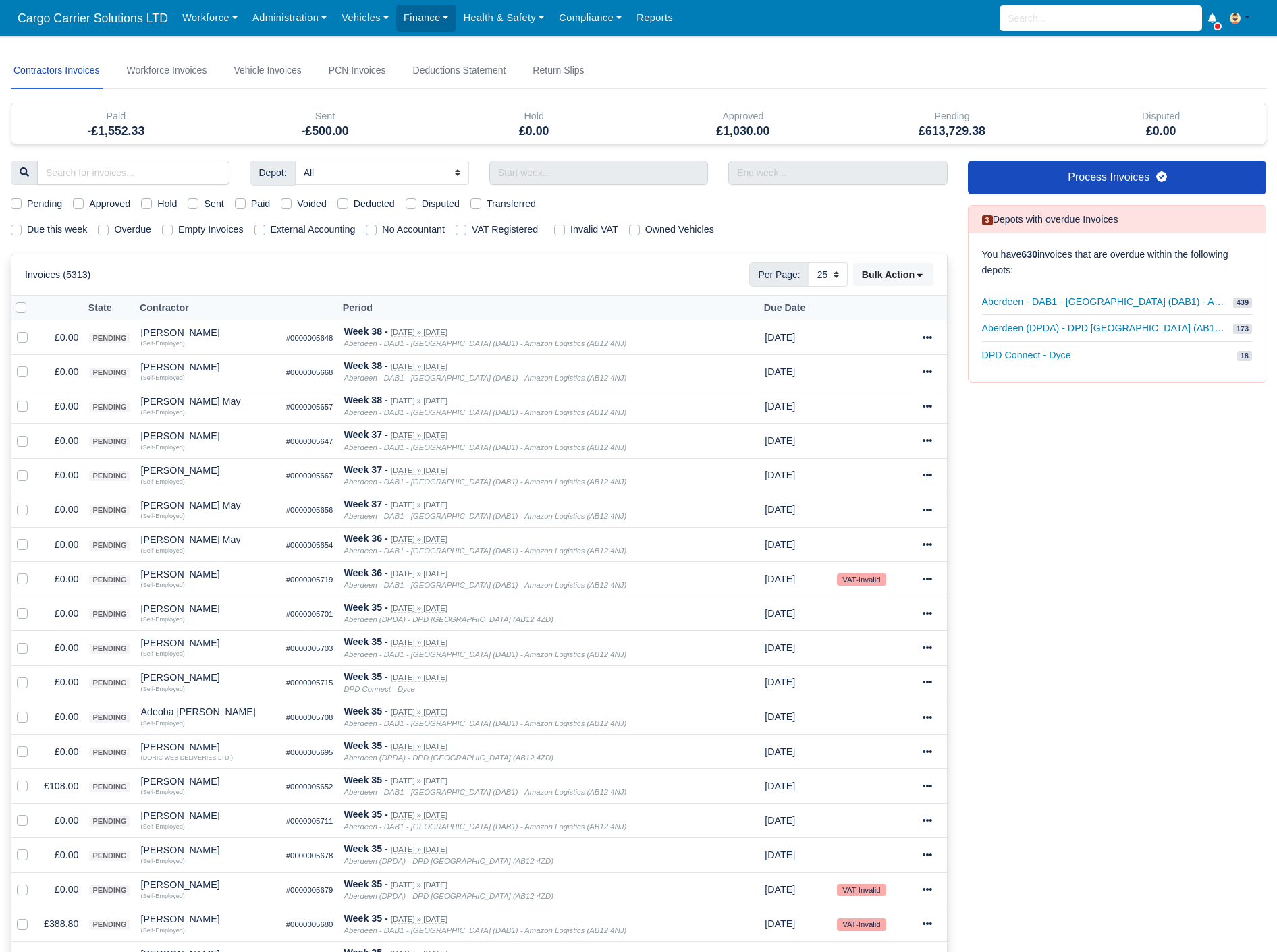
select select "25"
click at [861, 577] on small "VAT-Invalid" at bounding box center [861, 579] width 48 height 12
click at [105, 171] on input "search" at bounding box center [133, 173] width 192 height 24
type input "druv"
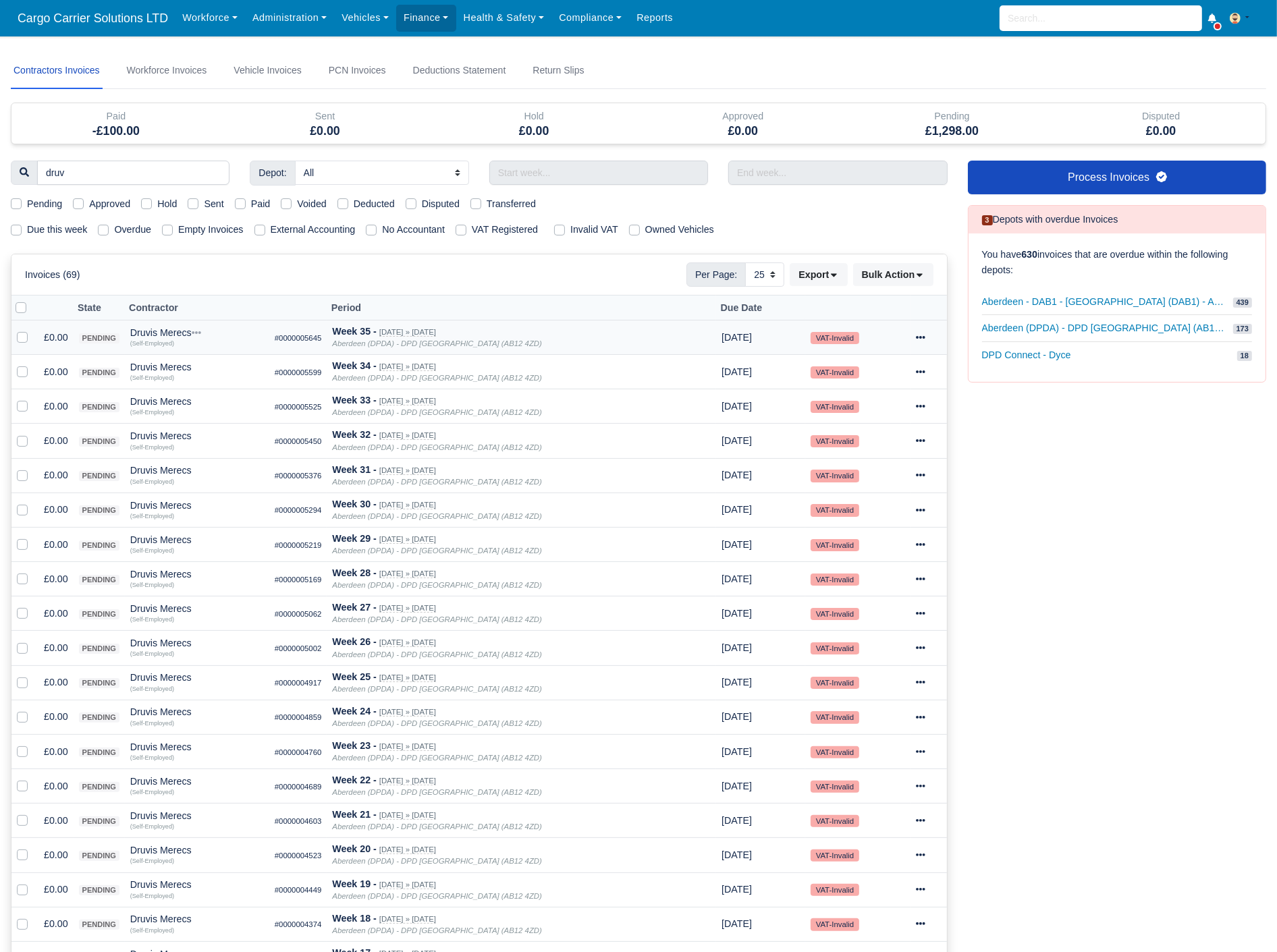
click at [819, 339] on small "VAT-Invalid" at bounding box center [834, 338] width 48 height 12
drag, startPoint x: 76, startPoint y: 173, endPoint x: -35, endPoint y: 167, distance: 111.2
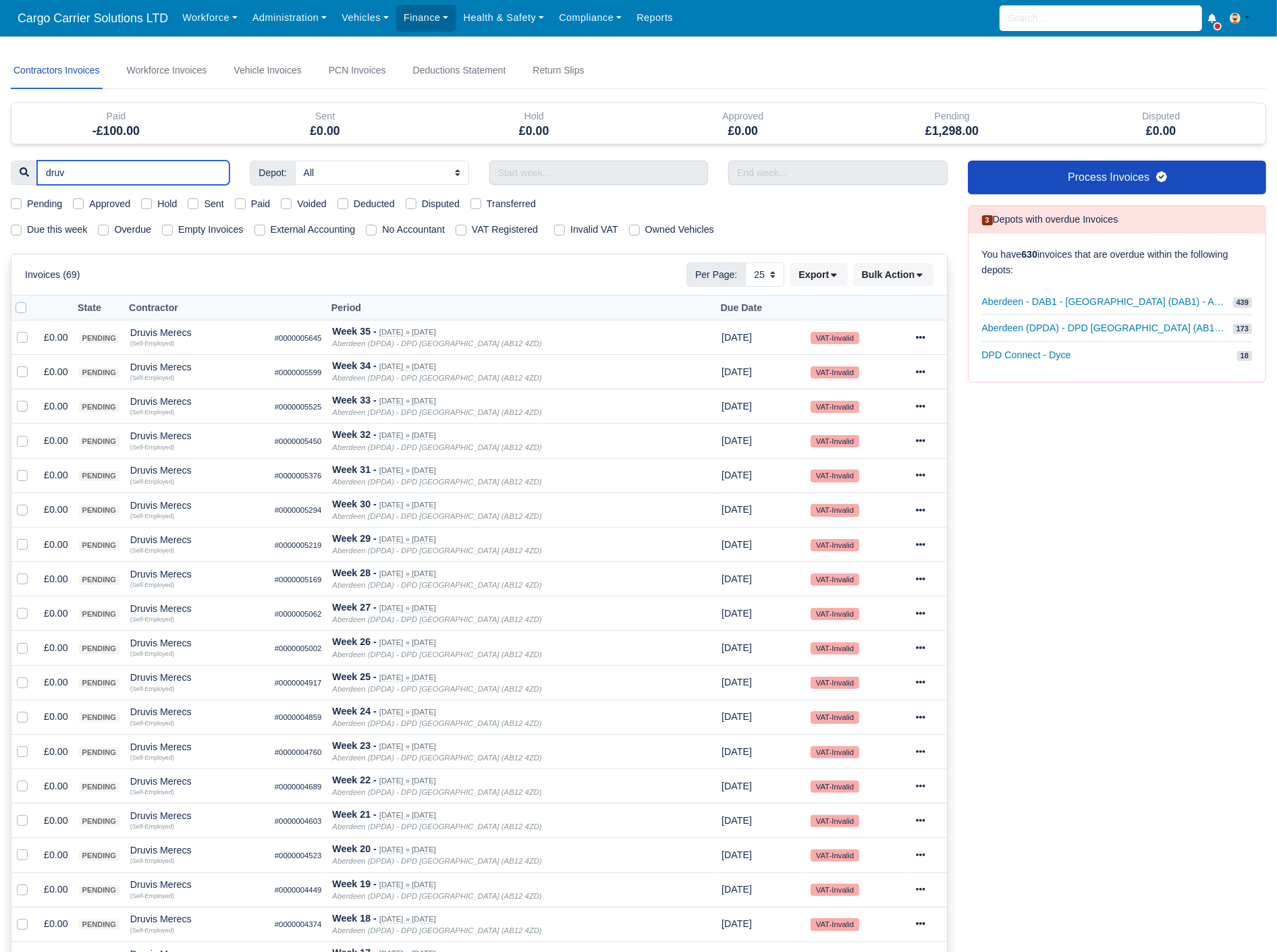
click at [0, 167] on html "Cargo Carrier Solutions LTD Workforce Manpower Expiring Documents Leave Request…" at bounding box center [638, 476] width 1277 height 952
type input "mat"
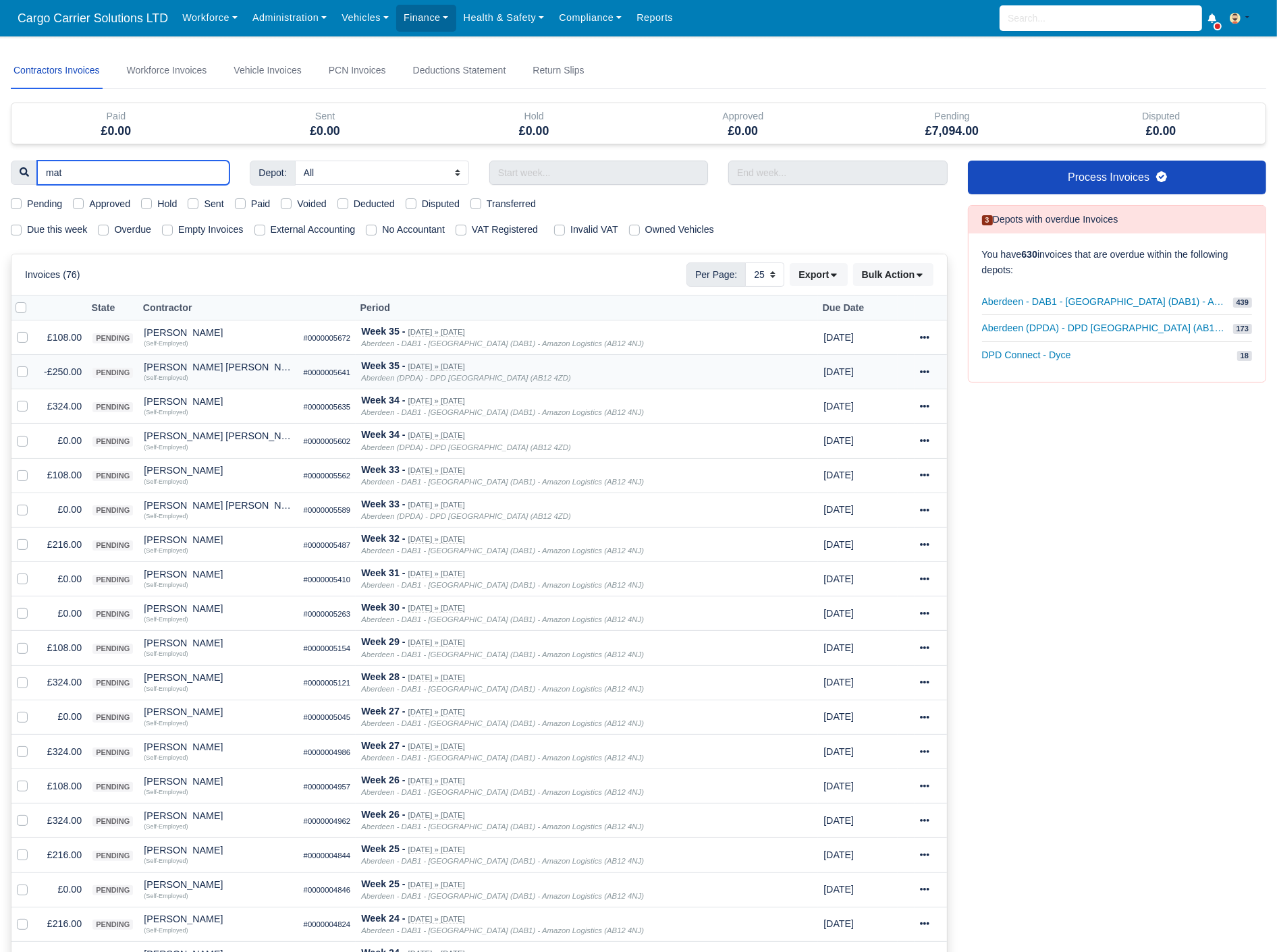
type input "mat"
click at [187, 366] on div "[PERSON_NAME] [PERSON_NAME]" at bounding box center [218, 367] width 149 height 10
click at [229, 405] on button "Other Invoices" at bounding box center [260, 405] width 147 height 20
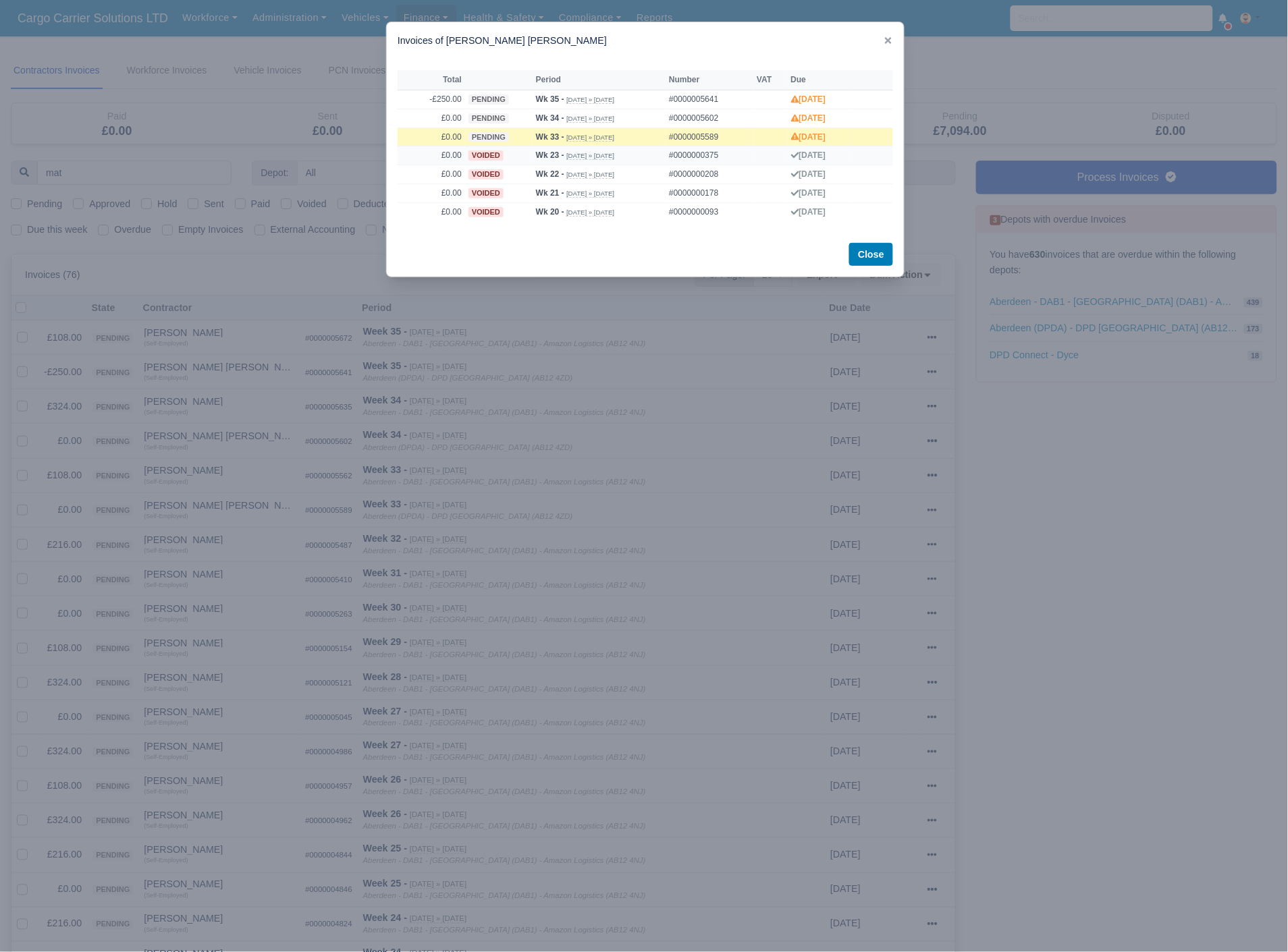
click at [473, 149] on td "voided" at bounding box center [498, 155] width 67 height 19
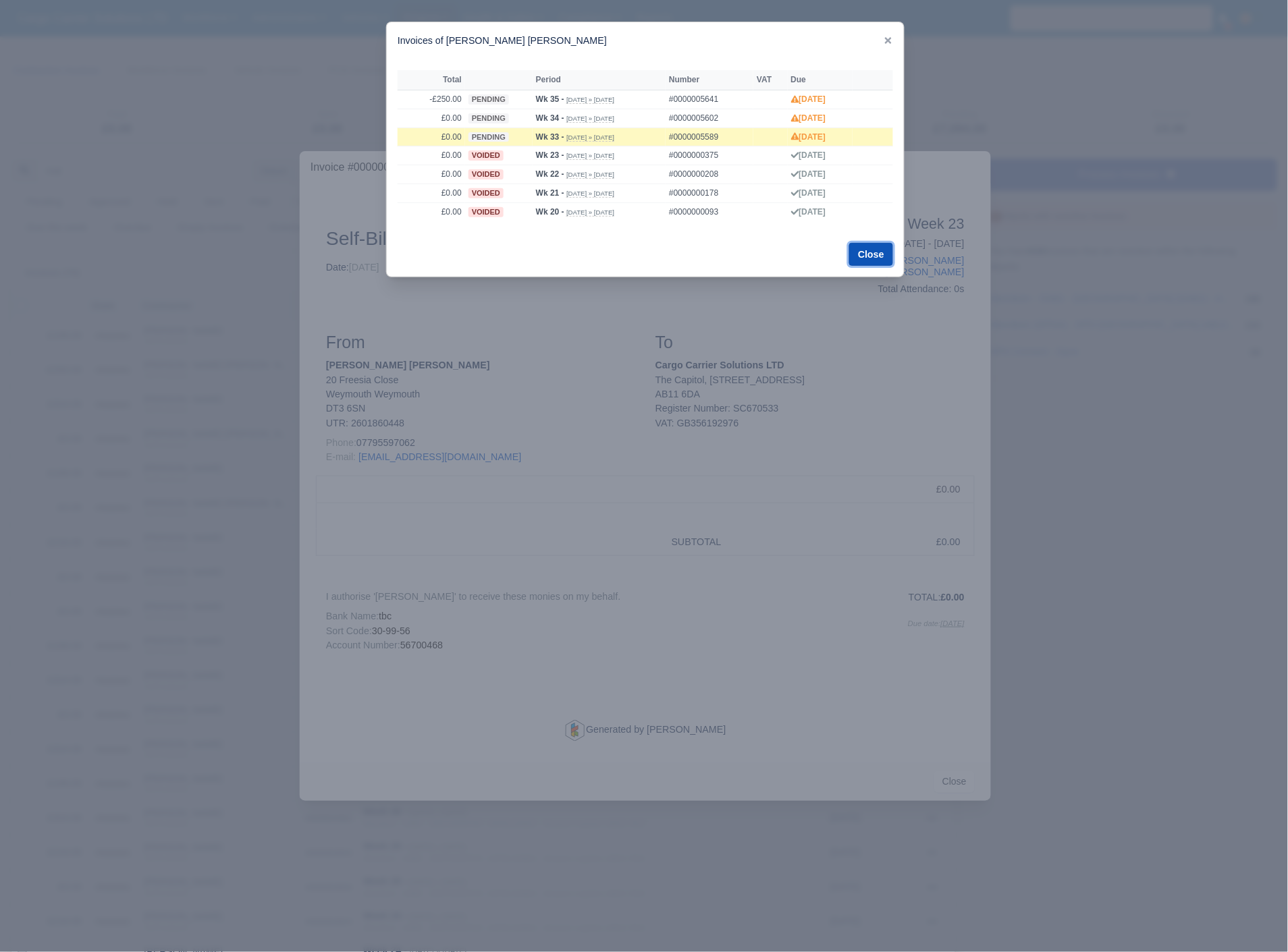
click at [868, 255] on button "Close" at bounding box center [871, 254] width 44 height 23
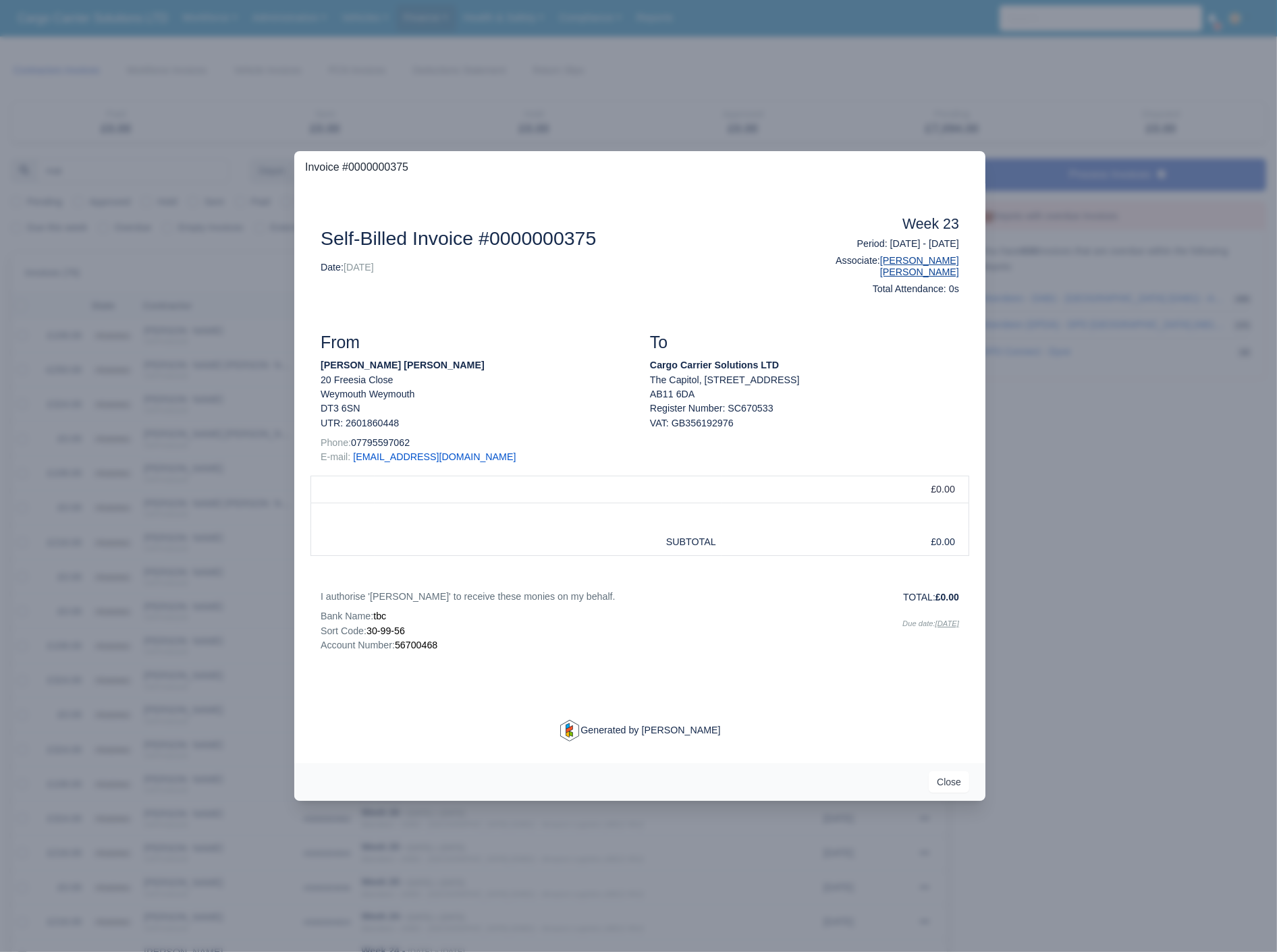
click at [921, 261] on link "[PERSON_NAME] [PERSON_NAME]" at bounding box center [919, 266] width 79 height 23
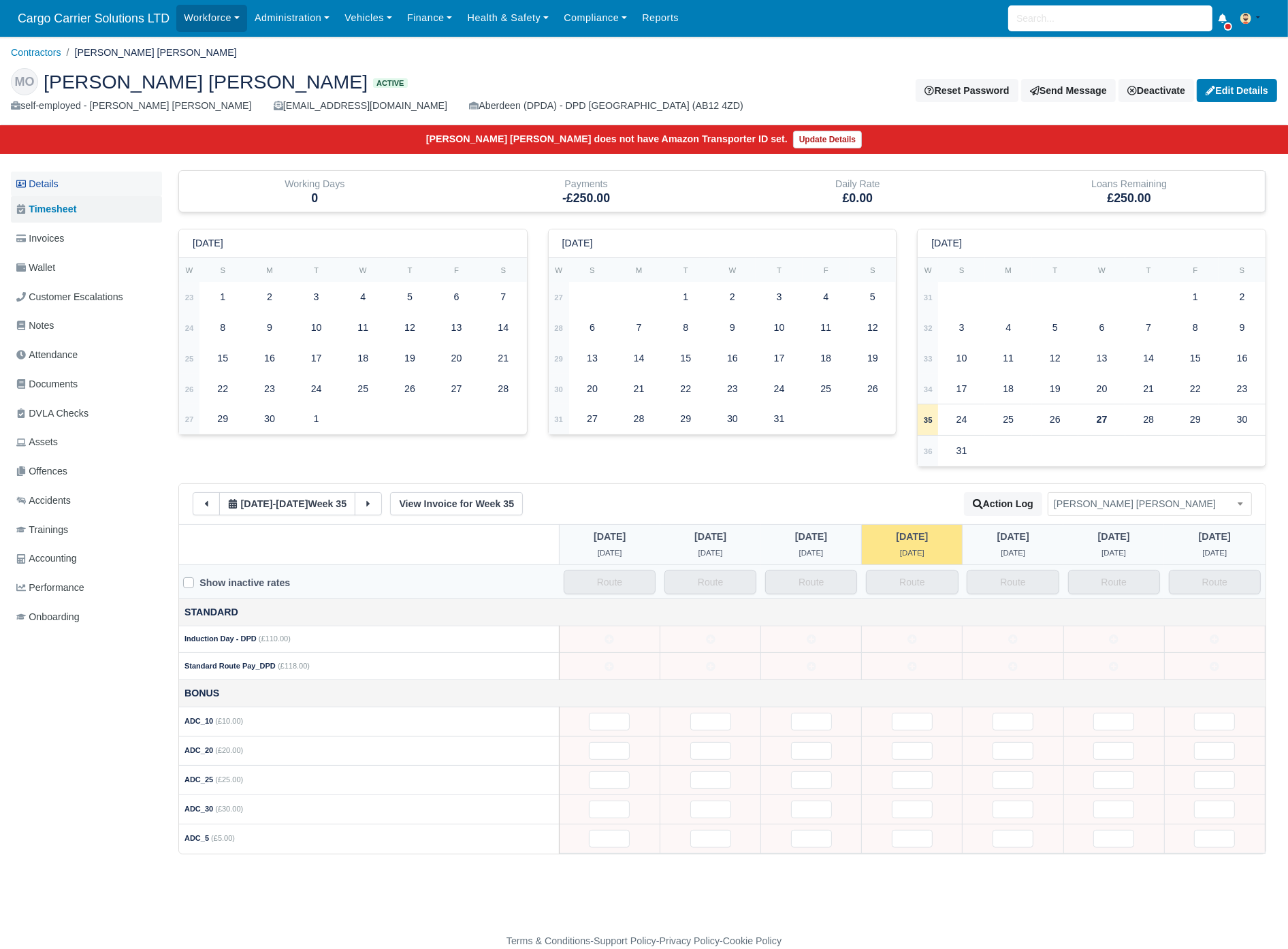
click at [55, 187] on link "Details" at bounding box center [86, 183] width 151 height 25
